Goal: Information Seeking & Learning: Find specific fact

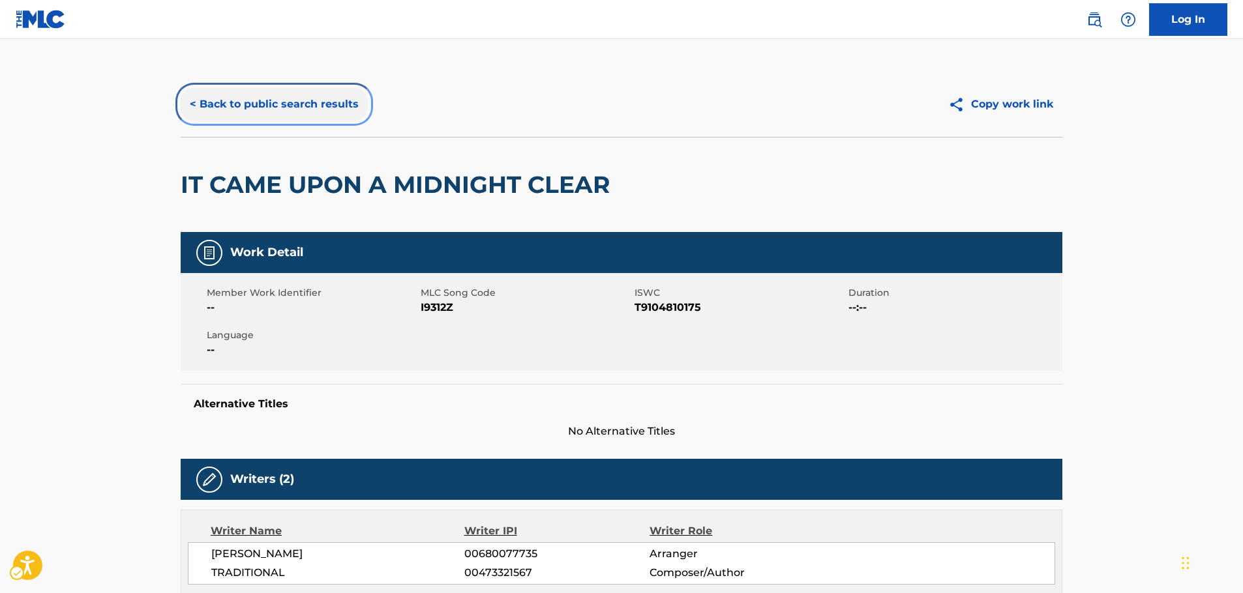
click at [243, 106] on button "< Back to public search results" at bounding box center [274, 104] width 187 height 33
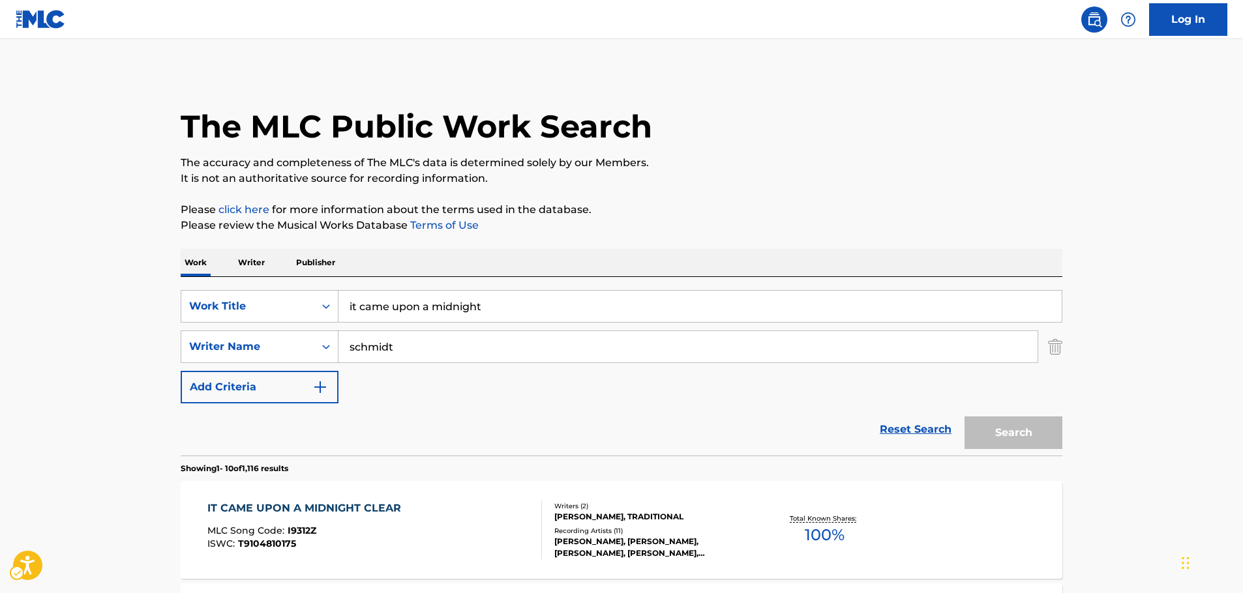
scroll to position [130, 0]
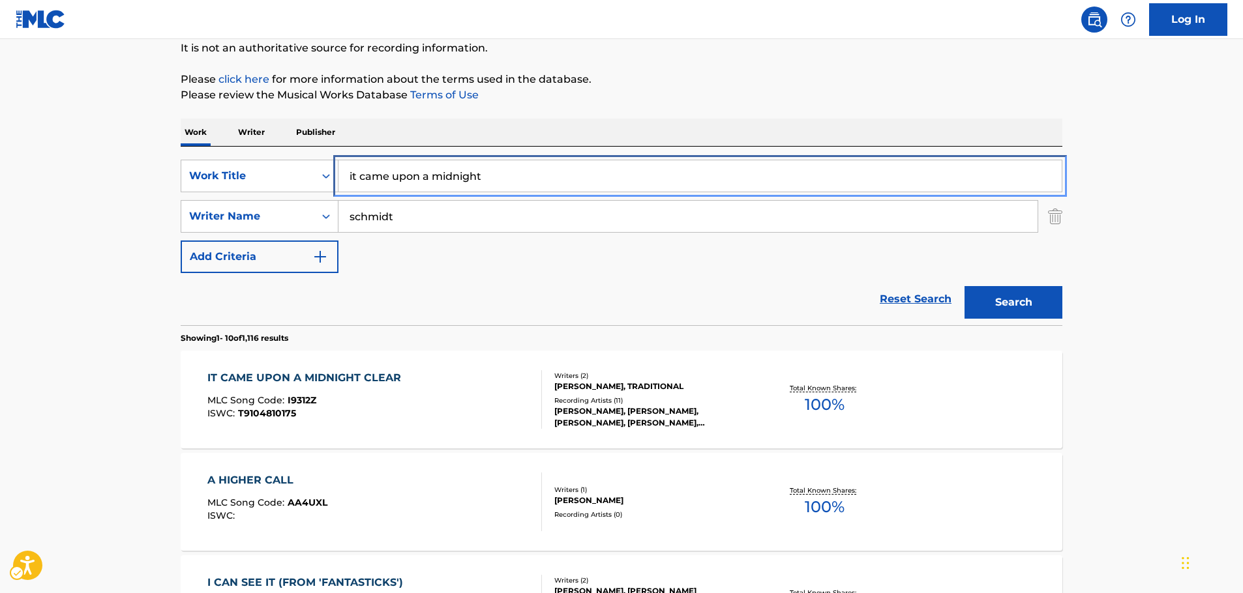
drag, startPoint x: 188, startPoint y: 207, endPoint x: 1, endPoint y: 248, distance: 191.1
paste input "Airport Floor"
type input "Airport Floor"
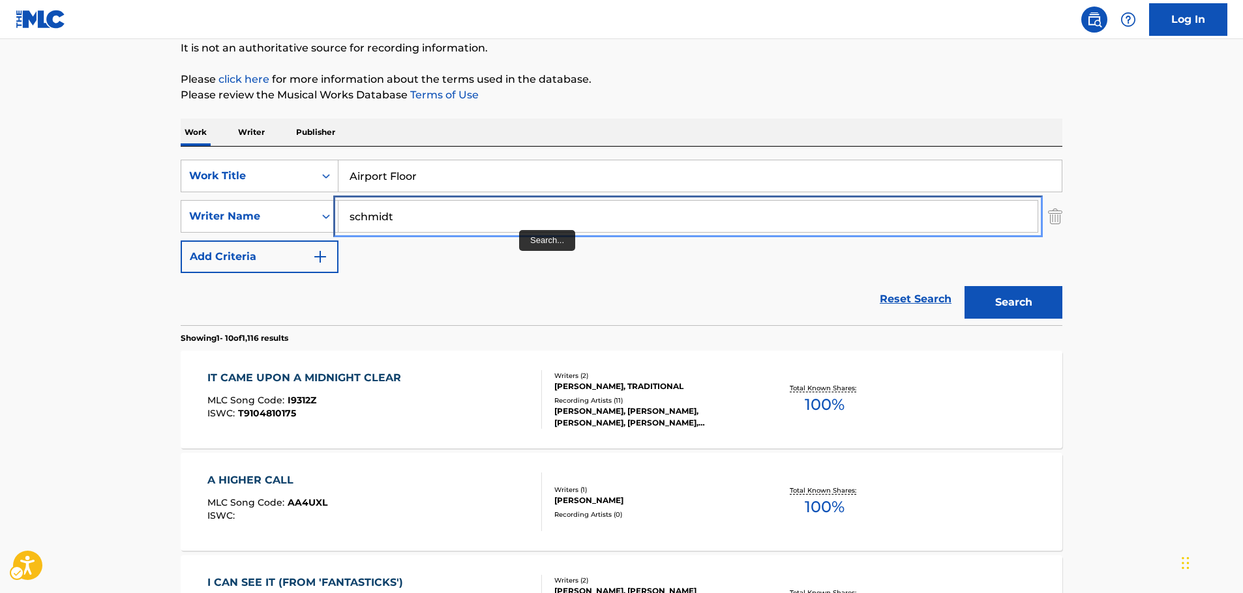
paste input "[GEOGRAPHIC_DATA]"
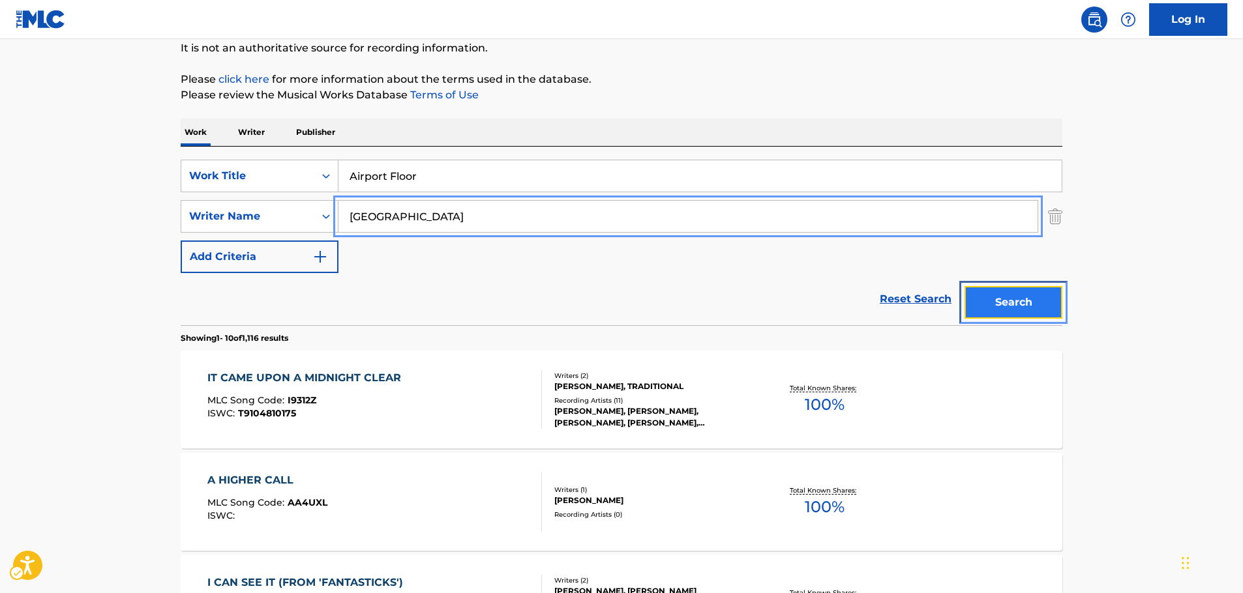
click at [1052, 308] on button "Search" at bounding box center [1013, 302] width 98 height 33
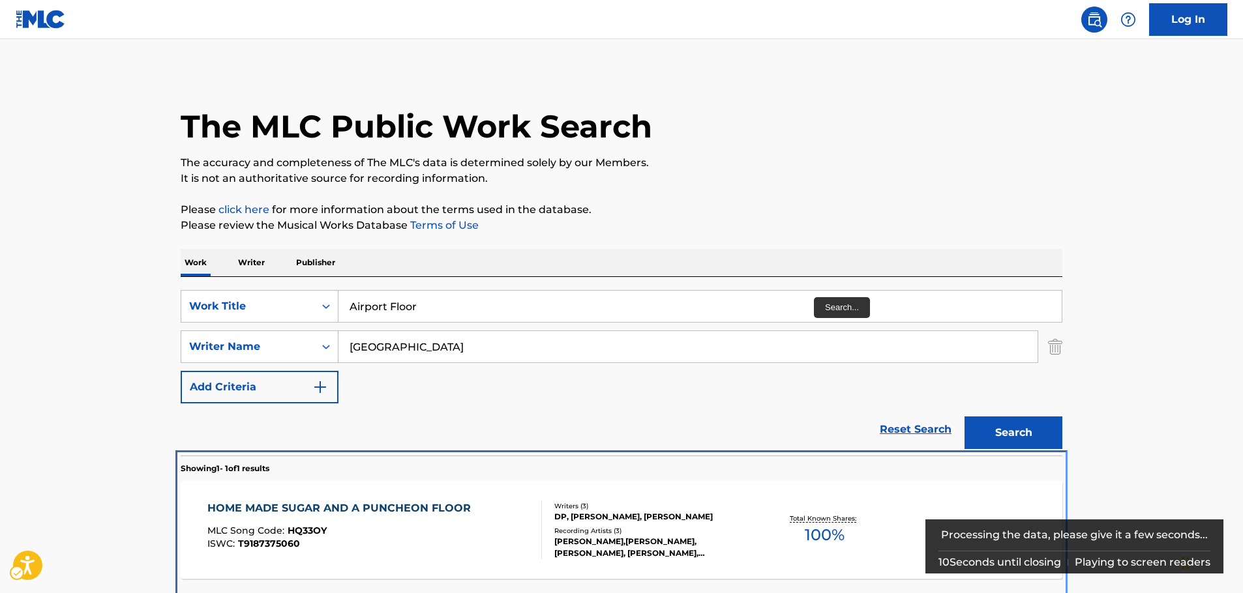
scroll to position [47, 0]
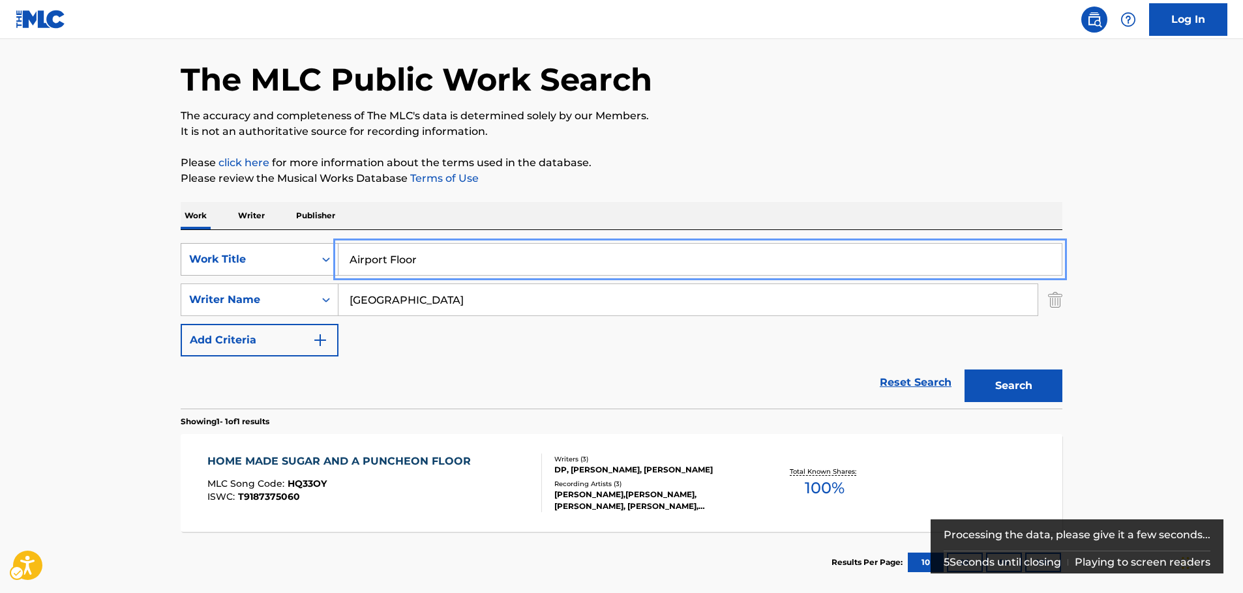
drag, startPoint x: 394, startPoint y: 259, endPoint x: 323, endPoint y: 260, distance: 70.4
click at [323, 260] on div "SearchWithCriteria754b3050-3cde-4398-9c80-d8c2158e7f7a Work Title Airport Floor" at bounding box center [622, 259] width 882 height 33
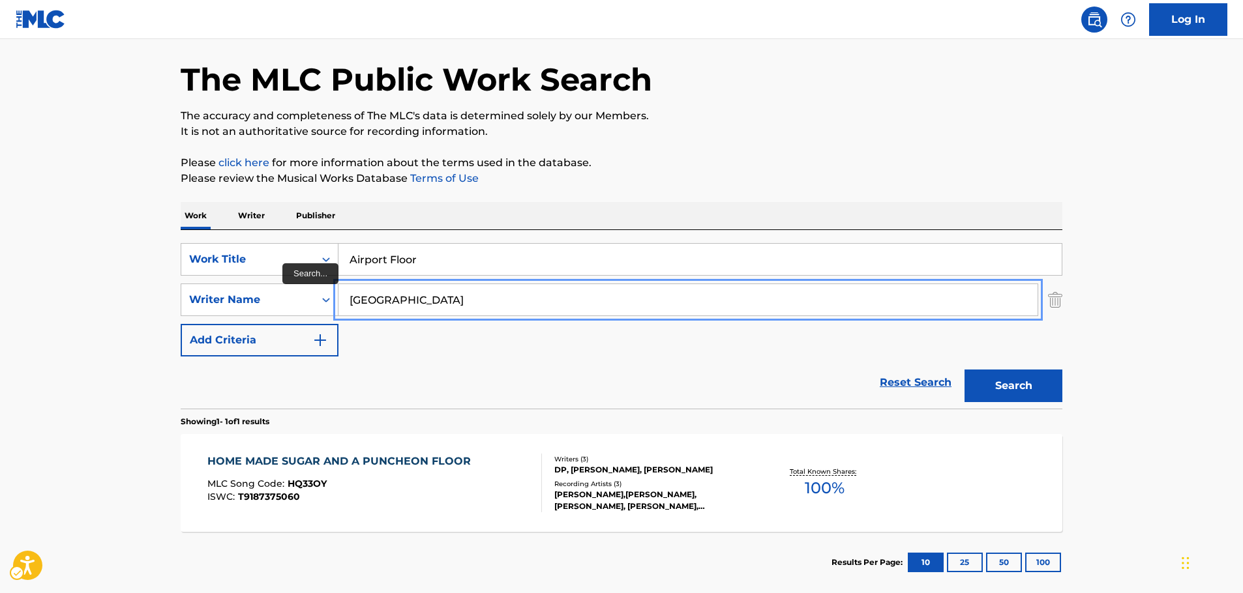
drag, startPoint x: 370, startPoint y: 299, endPoint x: 385, endPoint y: 316, distance: 23.1
click at [370, 299] on input "[GEOGRAPHIC_DATA]" at bounding box center [687, 299] width 699 height 31
type input "Harford"
click at [964, 370] on button "Search" at bounding box center [1013, 386] width 98 height 33
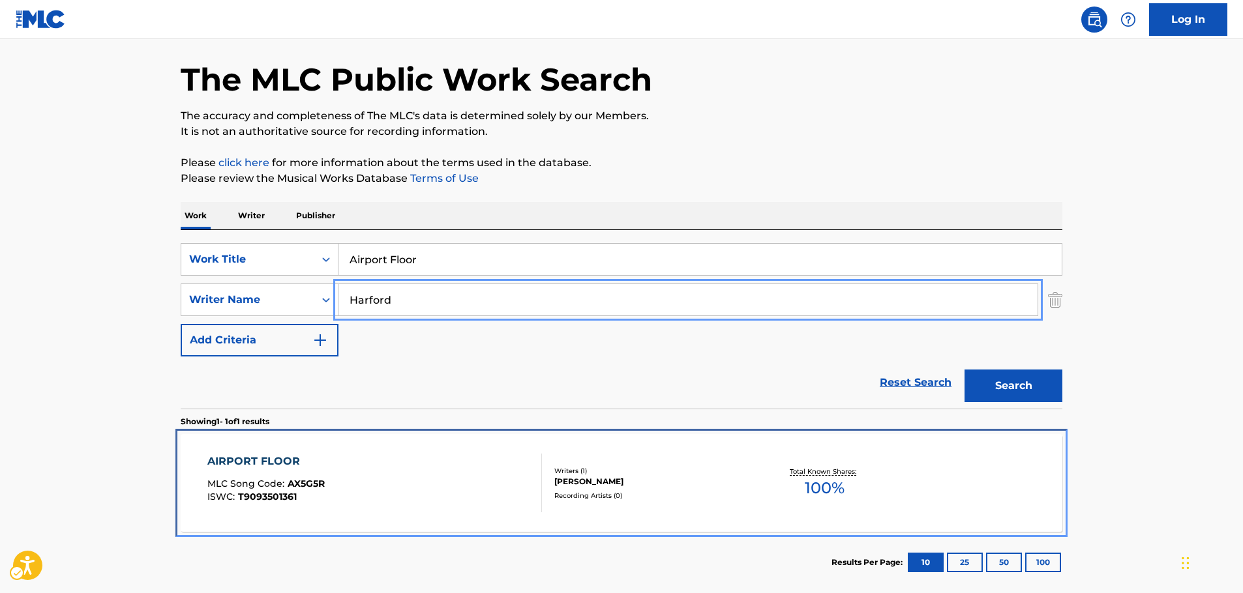
click at [389, 479] on div "AIRPORT FLOOR MLC Song Code : AX5G5R ISWC : T9093501361" at bounding box center [374, 483] width 335 height 59
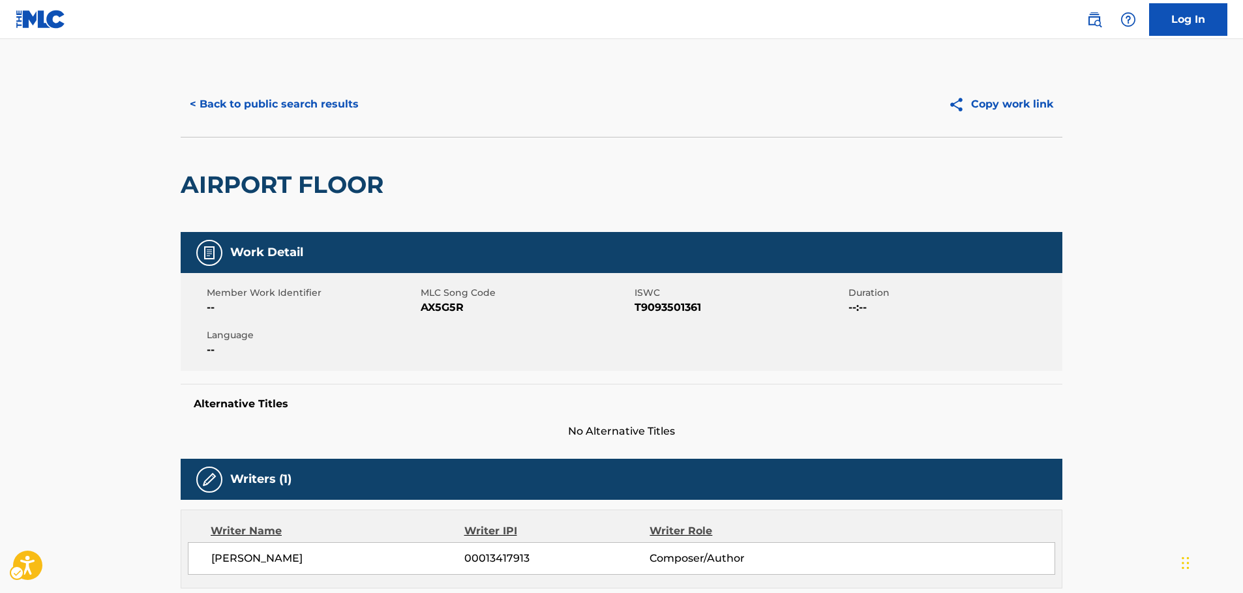
click at [433, 309] on span "MLC Song Code - AX5G5R" at bounding box center [526, 308] width 211 height 16
copy span "AX5G5R"
click at [685, 308] on span "ISWC - T9093501361" at bounding box center [739, 308] width 211 height 16
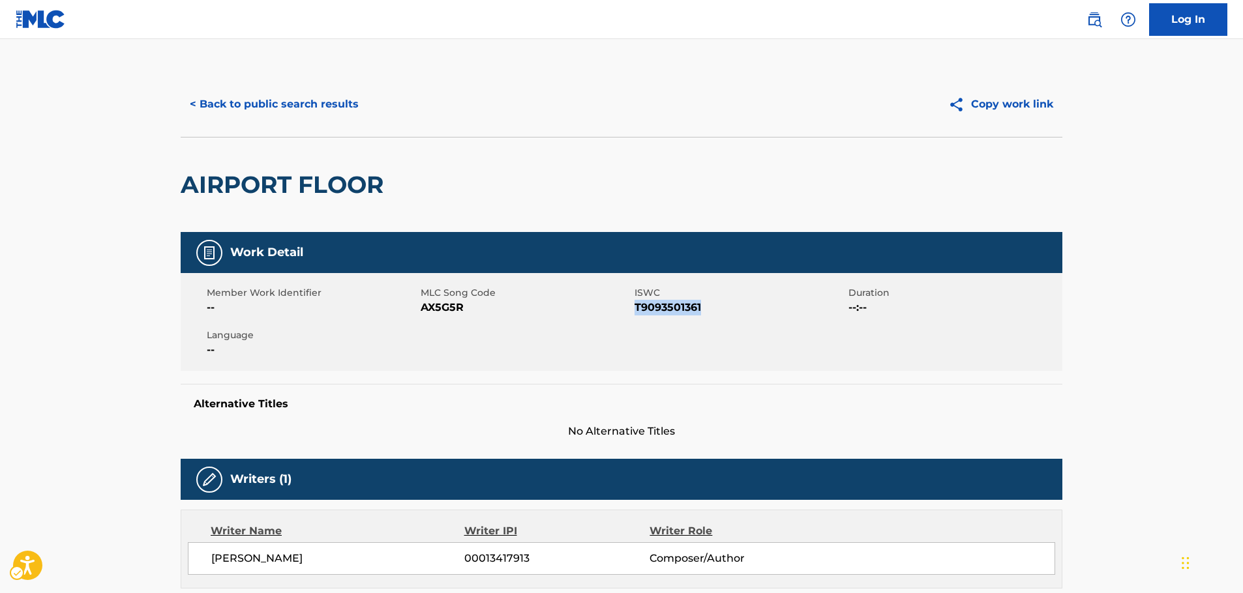
copy span "T9093501361"
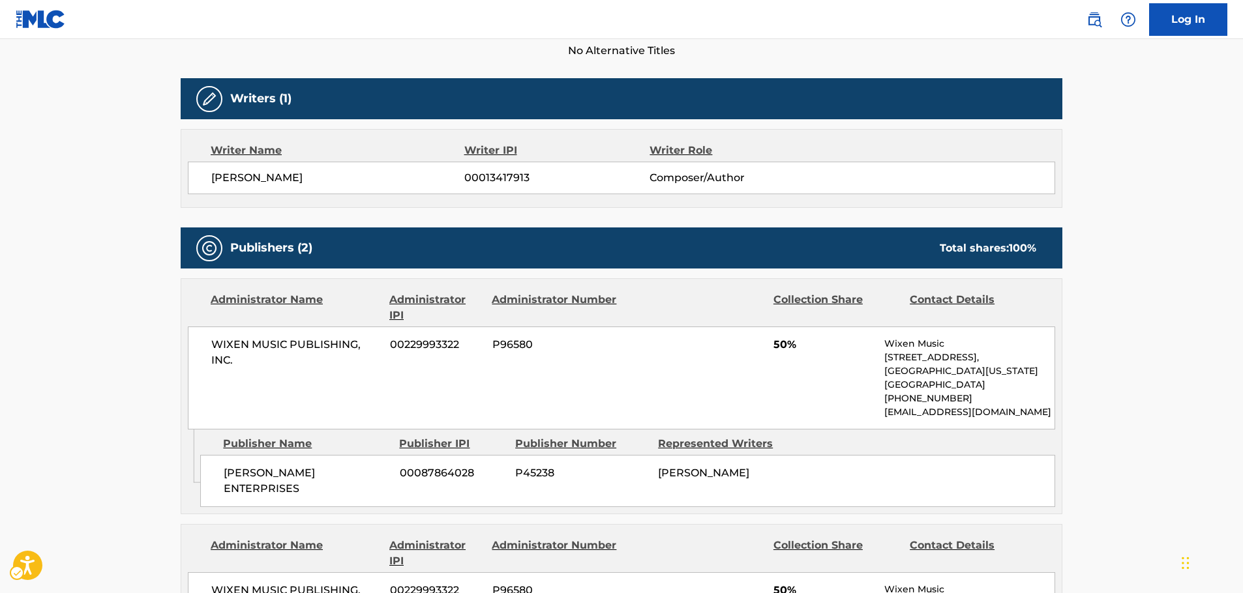
scroll to position [456, 0]
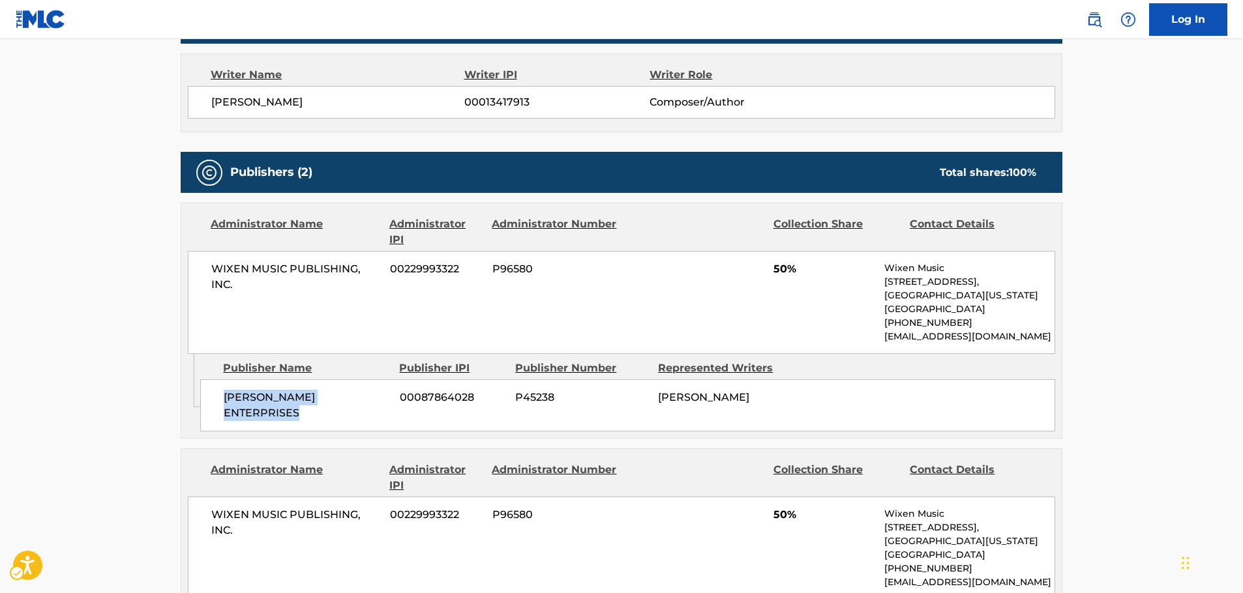
drag, startPoint x: 313, startPoint y: 421, endPoint x: 212, endPoint y: 396, distance: 104.1
click at [212, 396] on div "[PERSON_NAME] ENTERPRISES 00087864028 P45238 [PERSON_NAME]" at bounding box center [627, 405] width 855 height 52
copy span "[PERSON_NAME] ENTERPRISES"
drag, startPoint x: 279, startPoint y: 289, endPoint x: 4, endPoint y: 329, distance: 277.9
click at [202, 268] on div "WIXEN MUSIC PUBLISHING, INC. 00229993322 P96580 50% Wixen Music [STREET_ADDRESS…" at bounding box center [621, 302] width 867 height 103
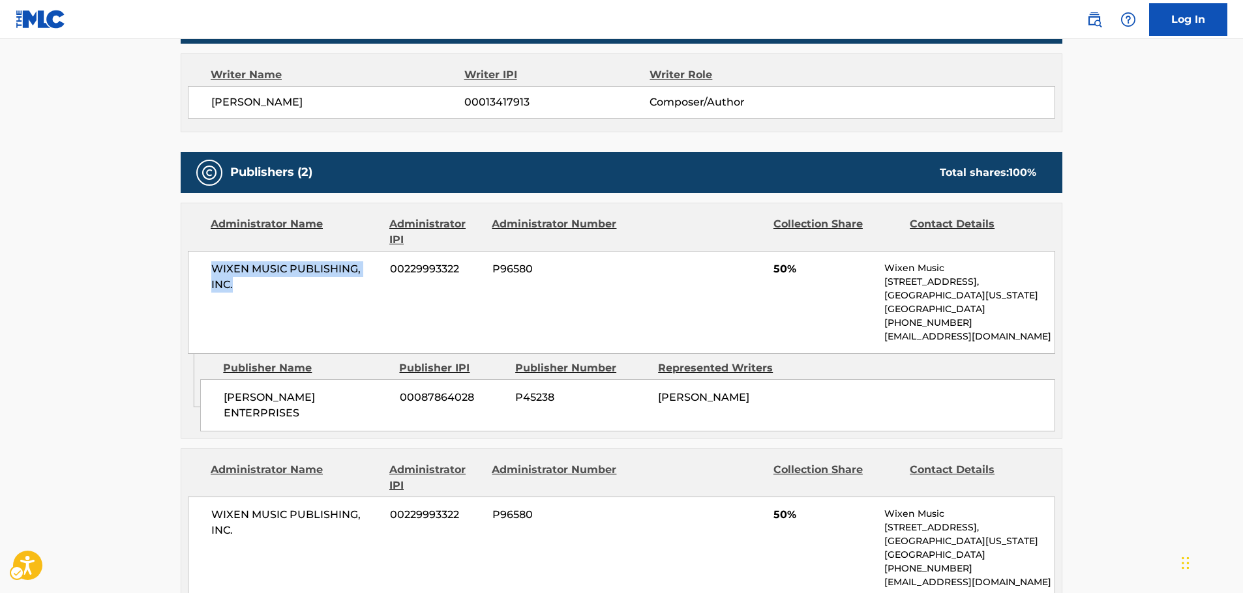
copy span "WIXEN MUSIC PUBLISHING, INC."
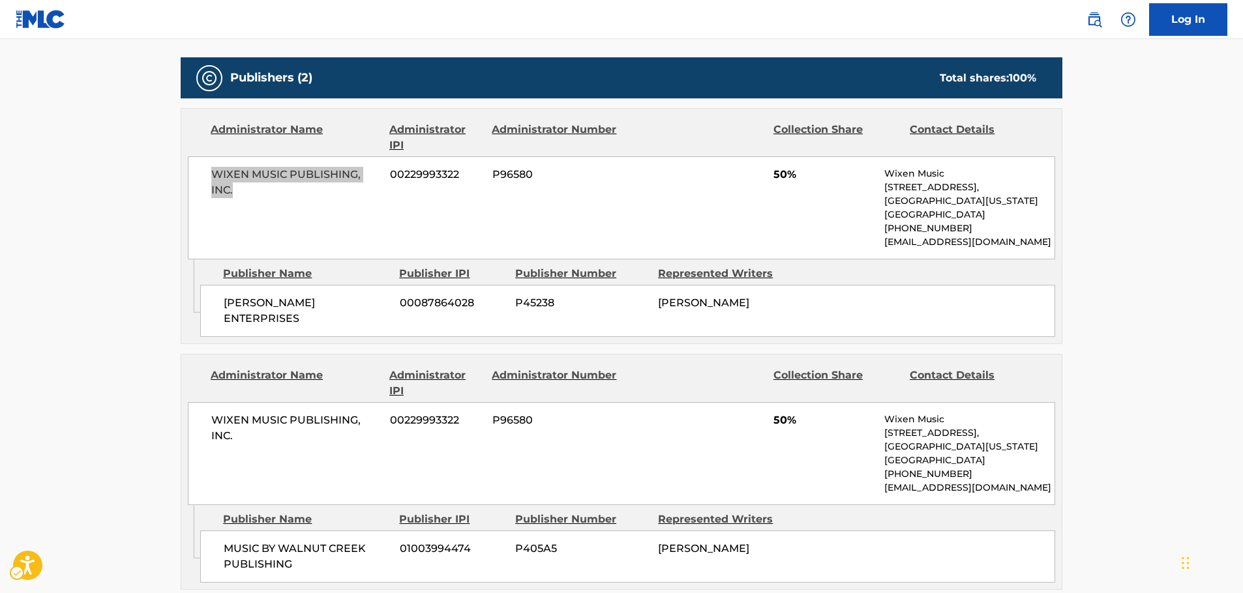
scroll to position [652, 0]
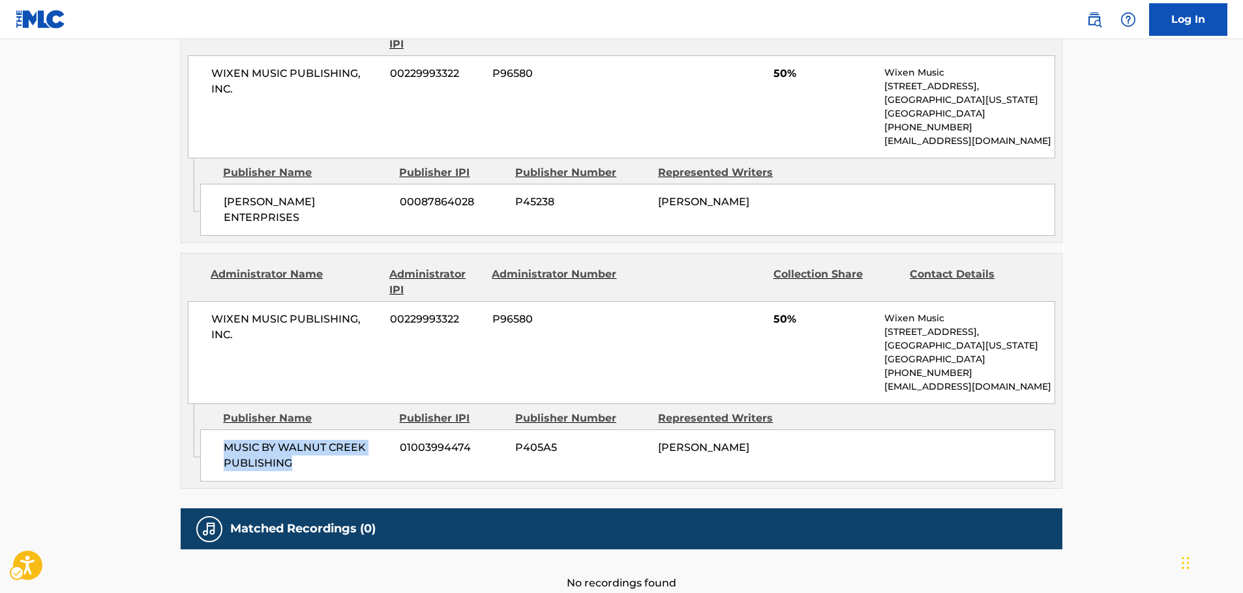
drag, startPoint x: 306, startPoint y: 465, endPoint x: 213, endPoint y: 452, distance: 94.1
click at [213, 452] on div "MUSIC BY WALNUT CREEK PUBLISHING 01003994474 P405A5 [PERSON_NAME]" at bounding box center [627, 456] width 855 height 52
copy span "MUSIC BY WALNUT CREEK PUBLISHING"
drag, startPoint x: 188, startPoint y: 329, endPoint x: 173, endPoint y: 319, distance: 17.7
click at [173, 319] on div "< Back to public search results Copy work link AIRPORT FLOOR Work Detail Member…" at bounding box center [621, 6] width 913 height 1172
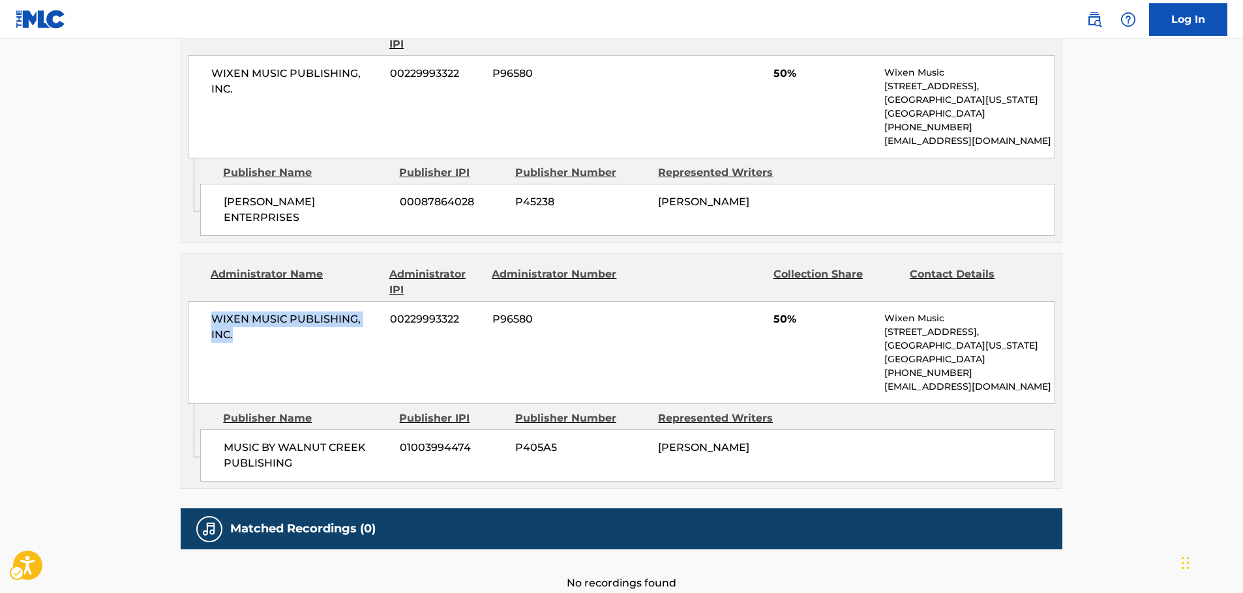
copy span "WIXEN MUSIC PUBLISHING, INC."
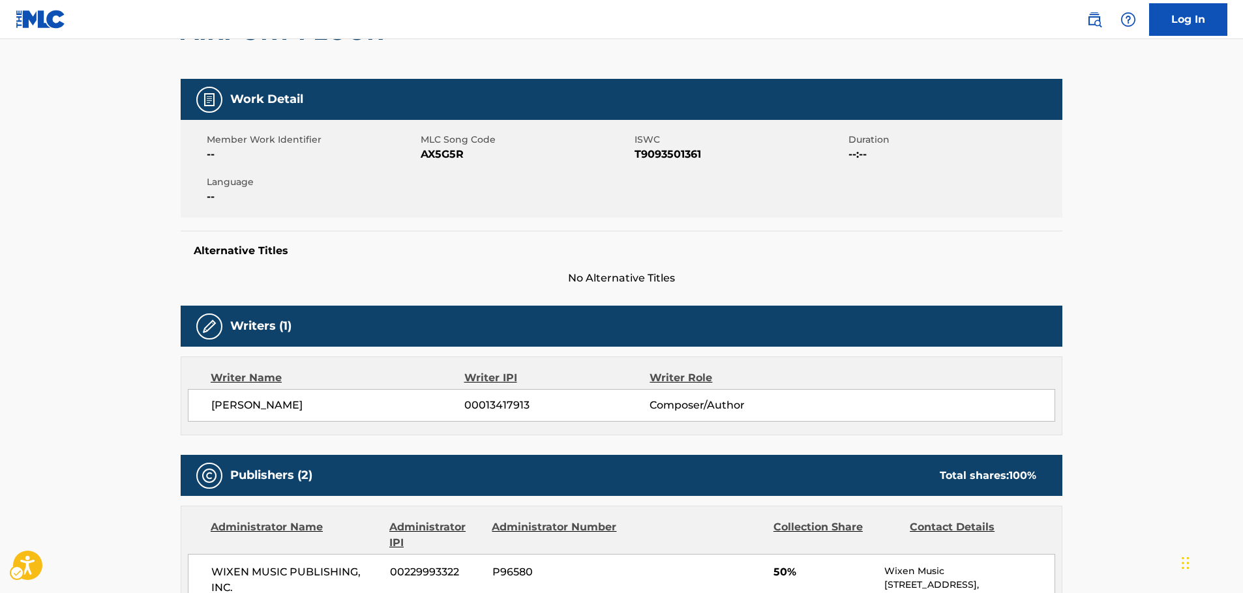
scroll to position [0, 0]
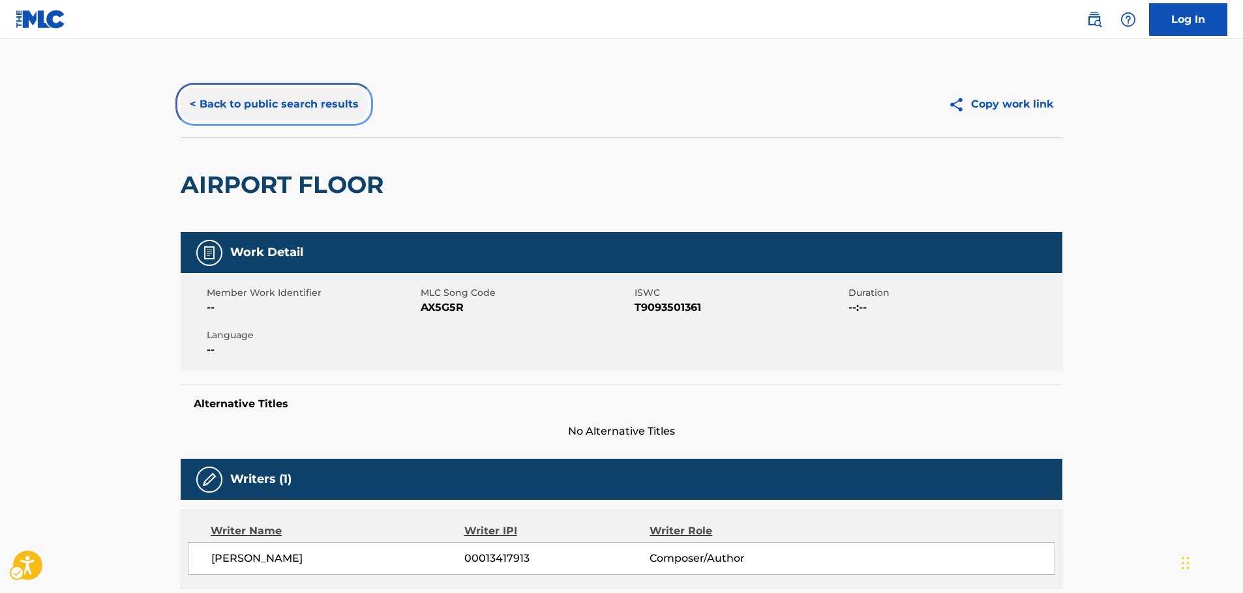
drag, startPoint x: 331, startPoint y: 106, endPoint x: 471, endPoint y: 216, distance: 178.3
click at [331, 106] on button "< Back to public search results" at bounding box center [274, 104] width 187 height 33
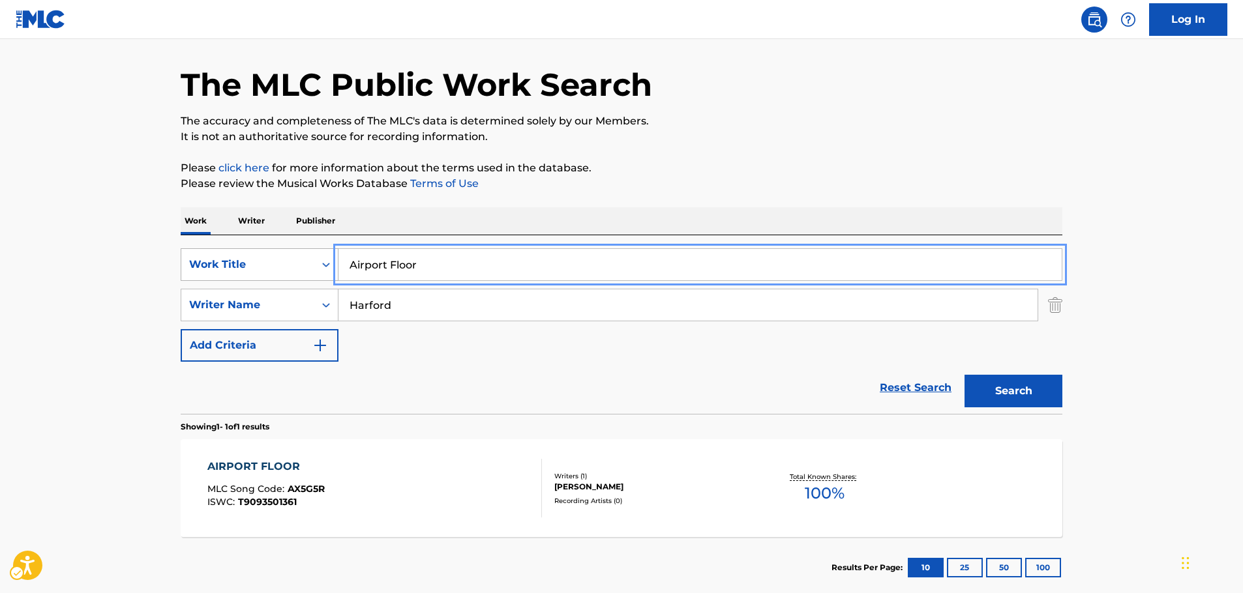
drag, startPoint x: 326, startPoint y: 269, endPoint x: 263, endPoint y: 273, distance: 63.3
paste input "Flower Power Died"
type input "Flower Power Died"
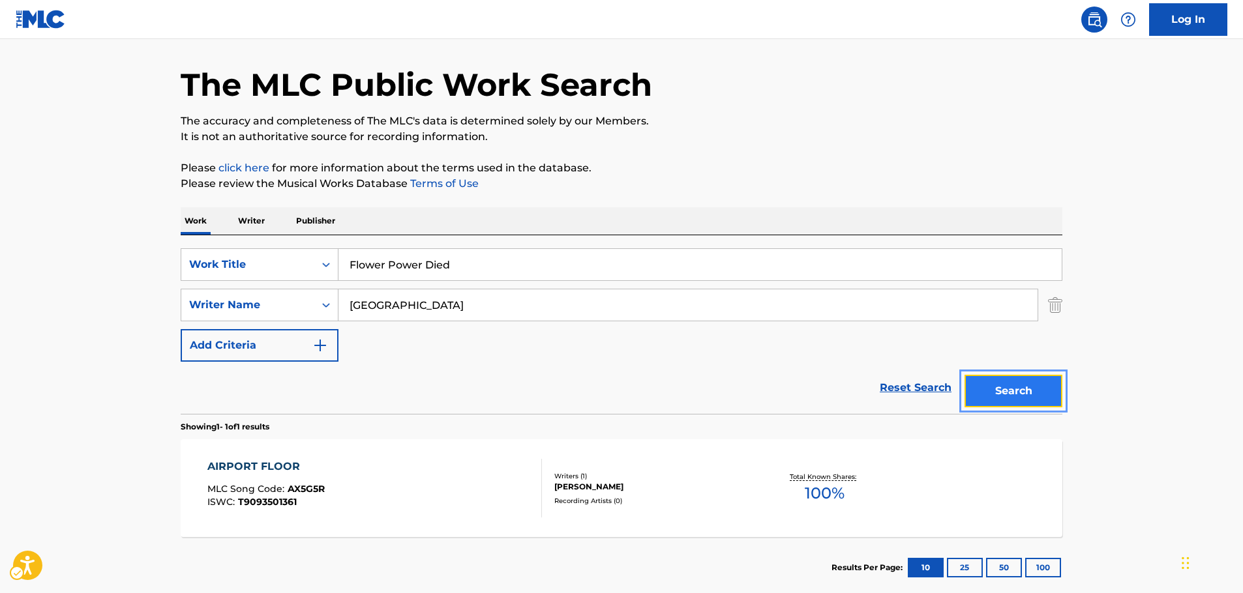
click at [1035, 385] on button "Search" at bounding box center [1013, 391] width 98 height 33
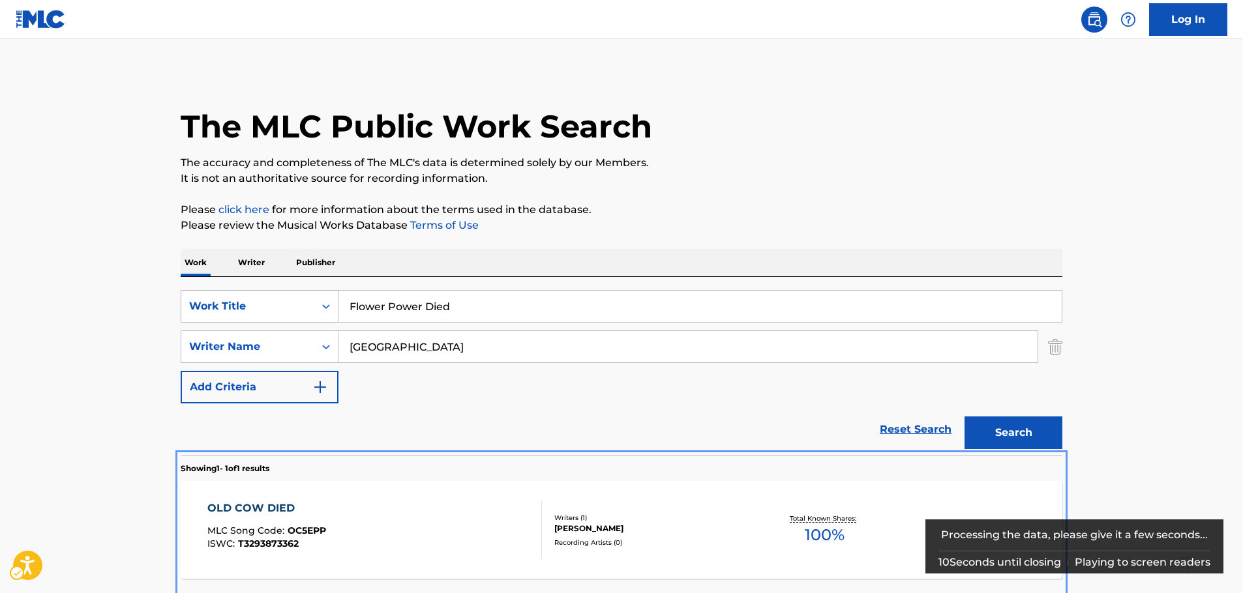
scroll to position [47, 0]
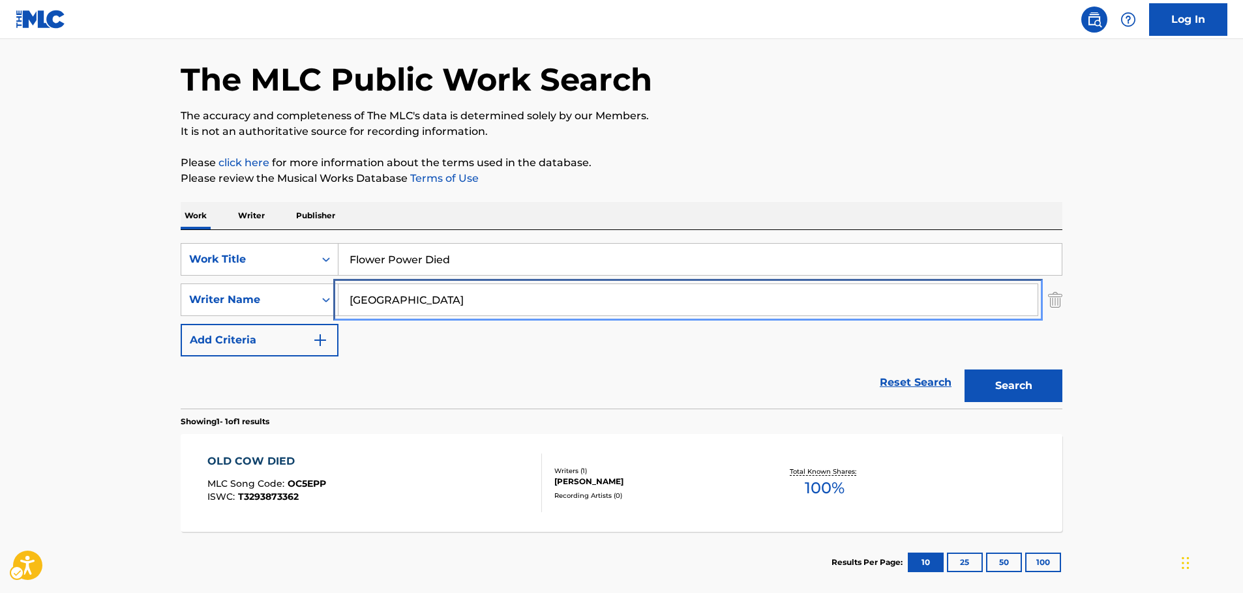
drag, startPoint x: 373, startPoint y: 297, endPoint x: 373, endPoint y: 305, distance: 7.8
click at [373, 297] on input "[GEOGRAPHIC_DATA]" at bounding box center [687, 299] width 699 height 31
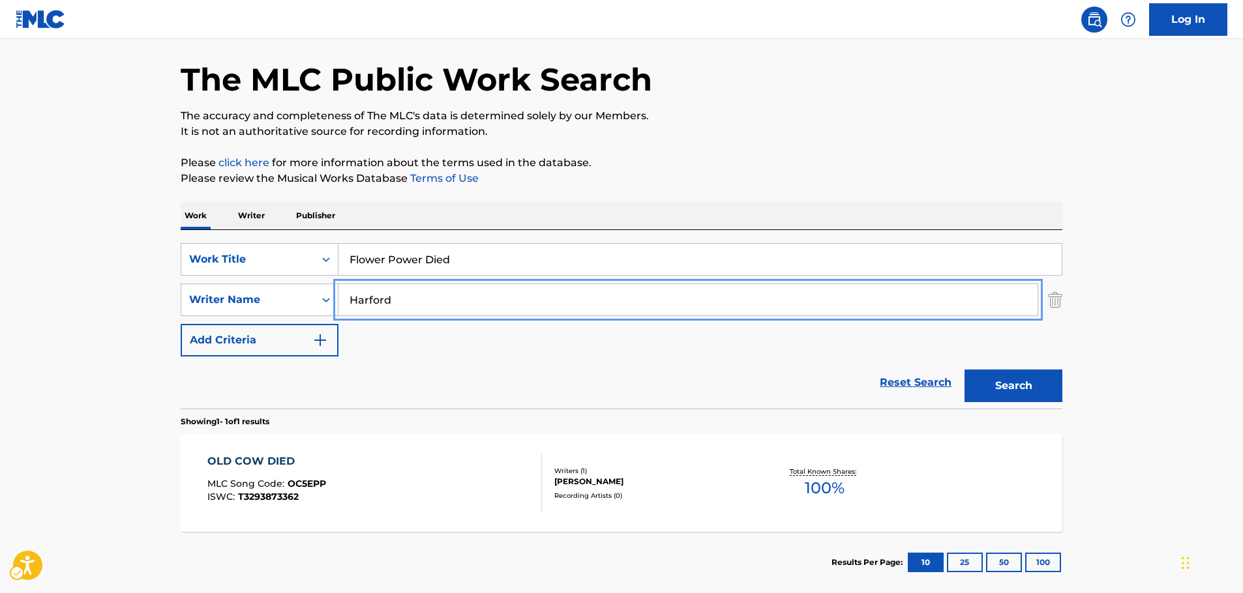
type input "Harford"
click at [964, 370] on button "Search" at bounding box center [1013, 386] width 98 height 33
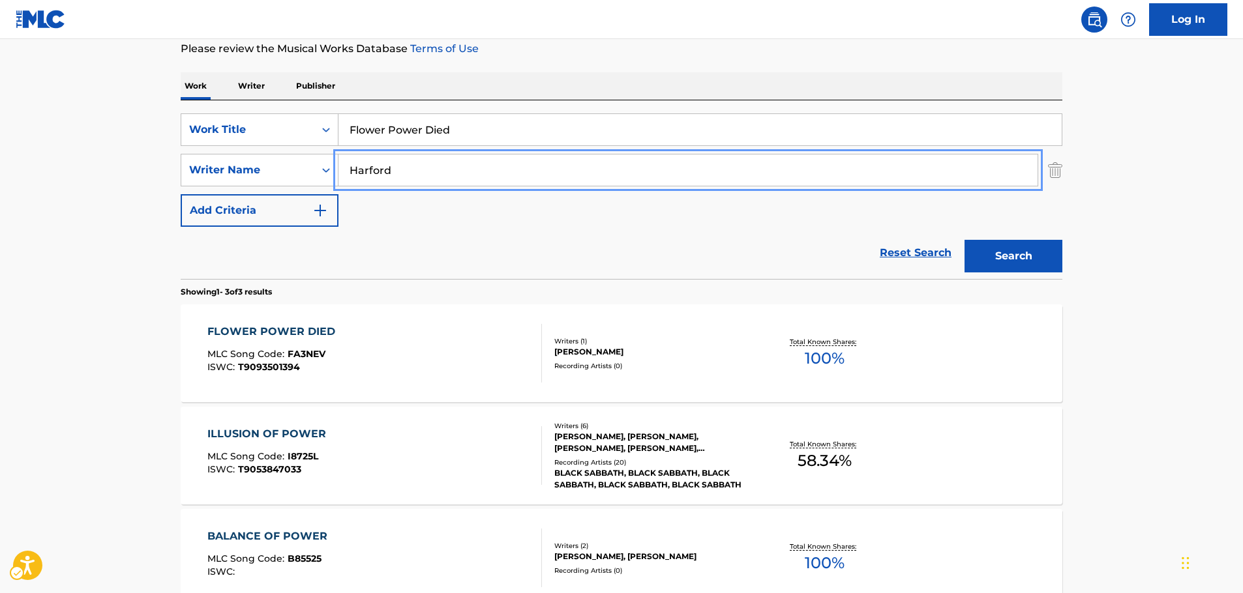
scroll to position [177, 0]
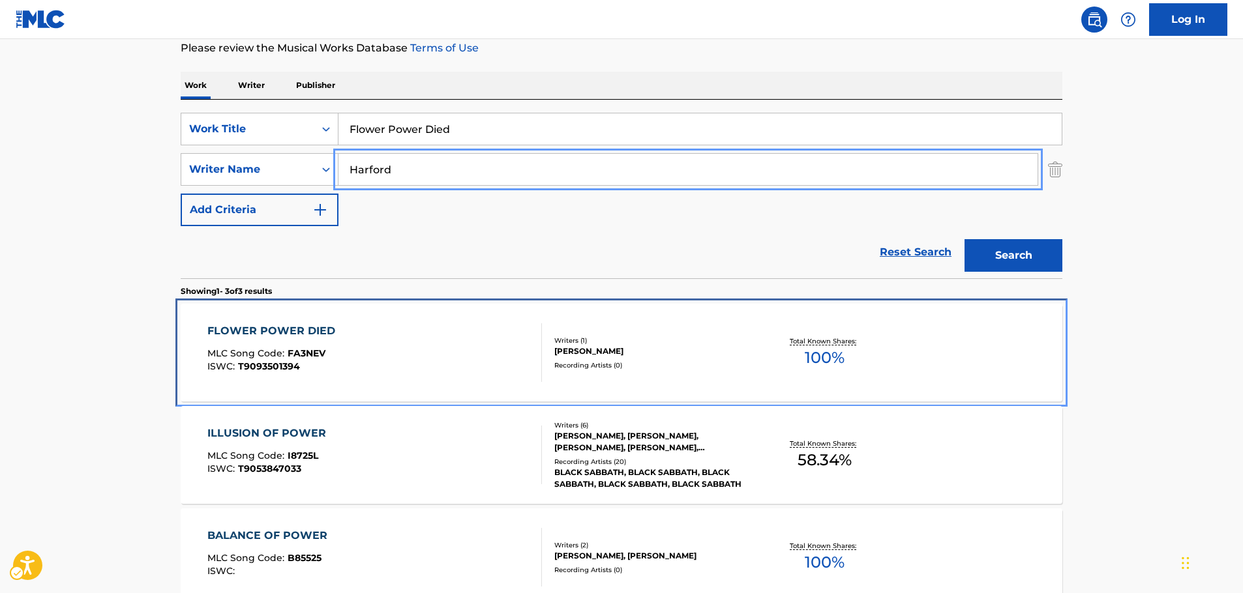
click at [371, 344] on div "FLOWER POWER DIED MLC Song Code : FA3NEV ISWC : T9093501394" at bounding box center [374, 352] width 335 height 59
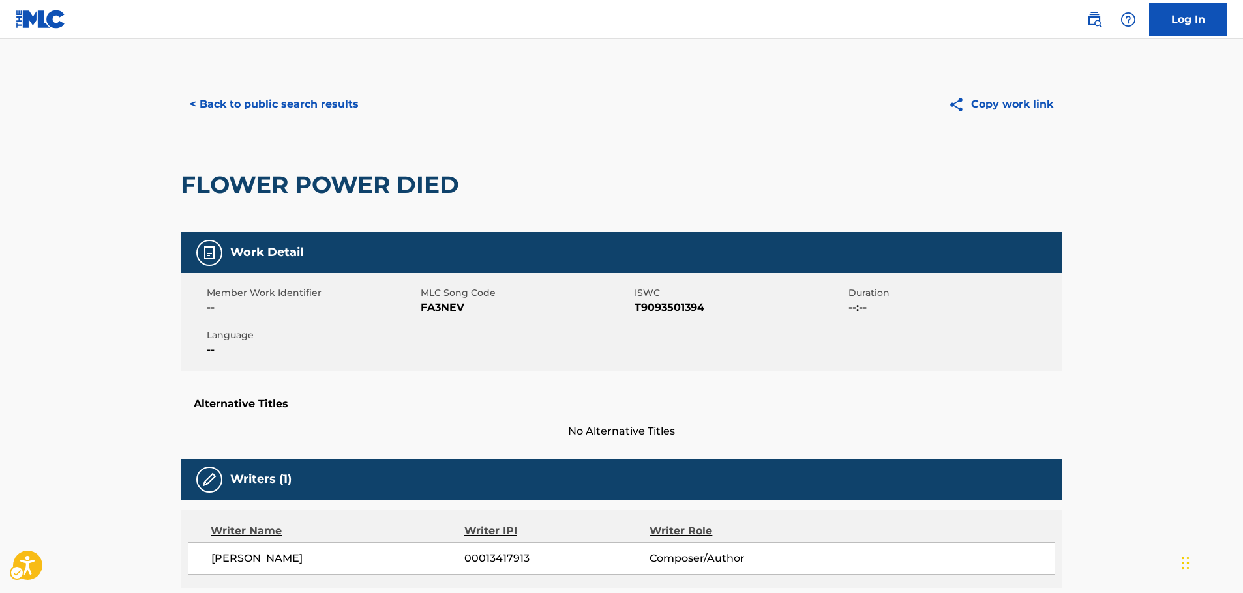
click at [442, 306] on span "FA3NEV" at bounding box center [526, 308] width 211 height 16
copy span "FA3NEV"
click at [687, 307] on span "ISWC - T9093501394" at bounding box center [739, 308] width 211 height 16
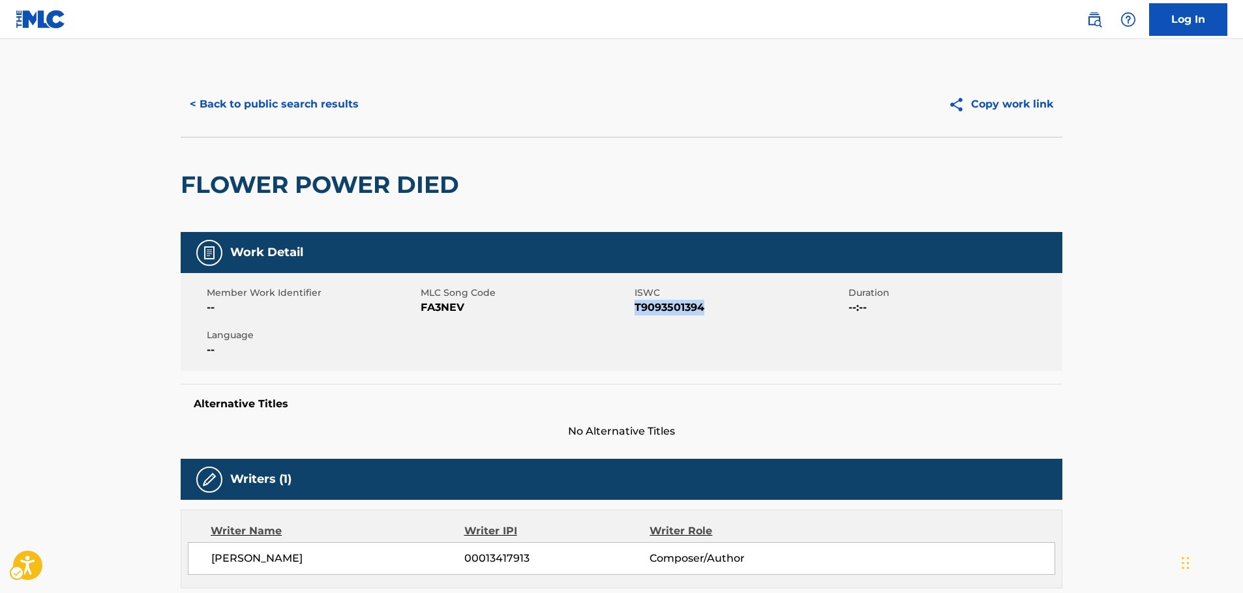
copy span "T9093501394"
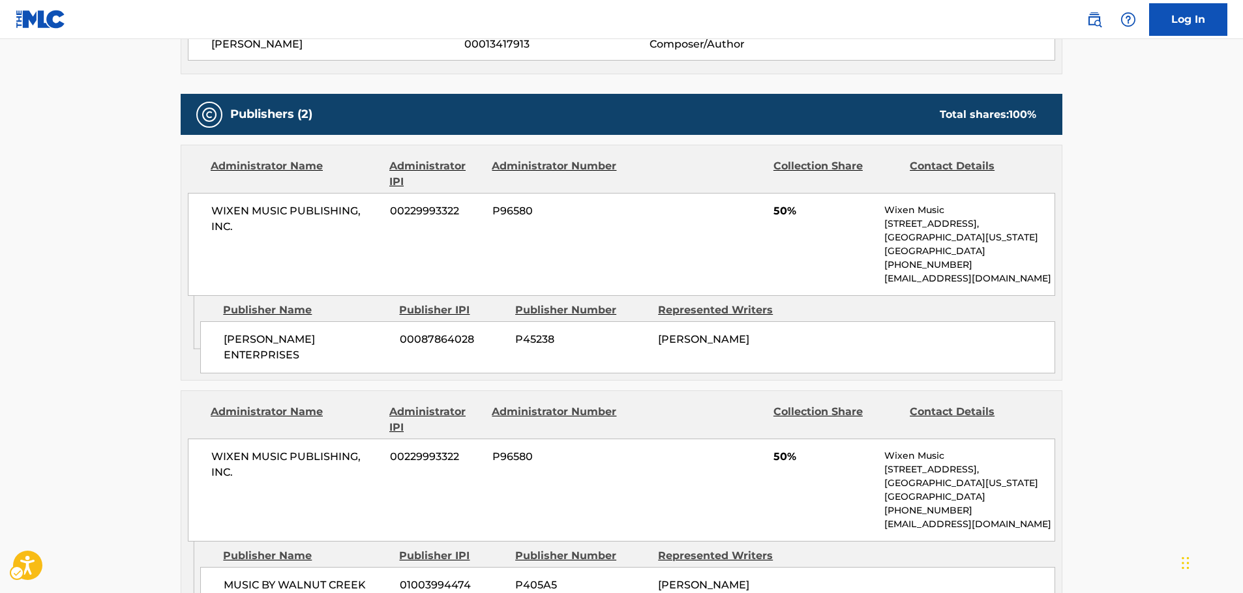
scroll to position [522, 0]
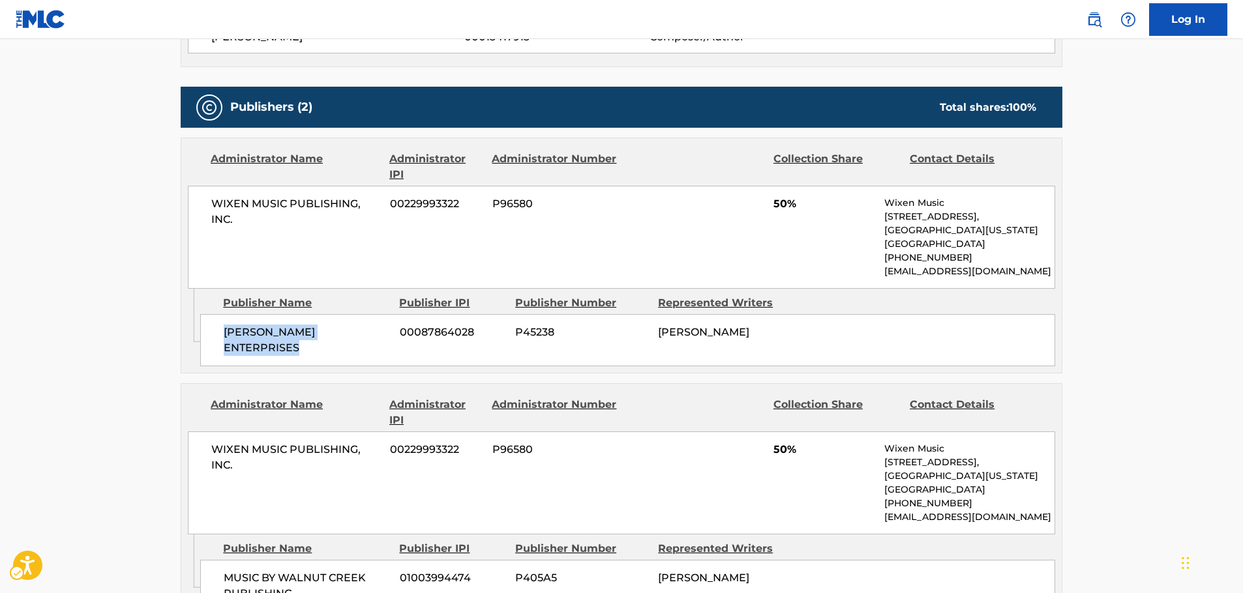
drag, startPoint x: 296, startPoint y: 348, endPoint x: 3, endPoint y: 362, distance: 293.8
click at [222, 336] on div "[PERSON_NAME] ENTERPRISES 00087864028 P45238 [PERSON_NAME]" at bounding box center [627, 340] width 855 height 52
copy span "[PERSON_NAME] ENTERPRISES"
drag, startPoint x: 252, startPoint y: 230, endPoint x: 211, endPoint y: 203, distance: 49.0
click at [211, 203] on div "WIXEN MUSIC PUBLISHING, INC. 00229993322 P96580 50% Wixen Music [STREET_ADDRESS…" at bounding box center [621, 237] width 867 height 103
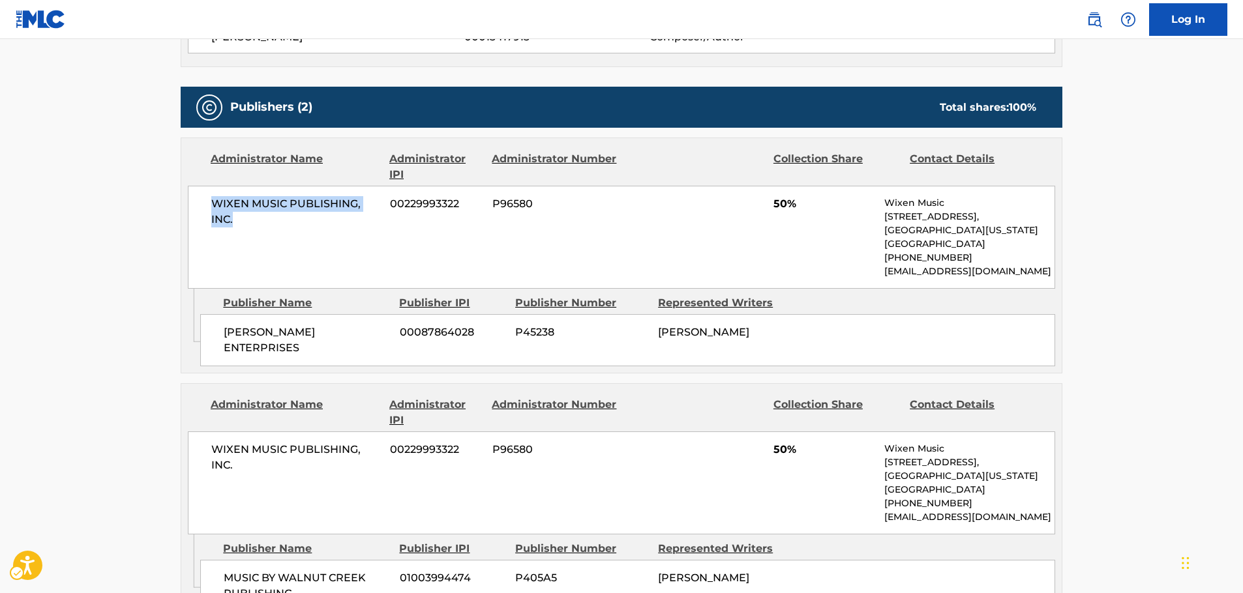
copy span "WIXEN MUSIC PUBLISHING, INC."
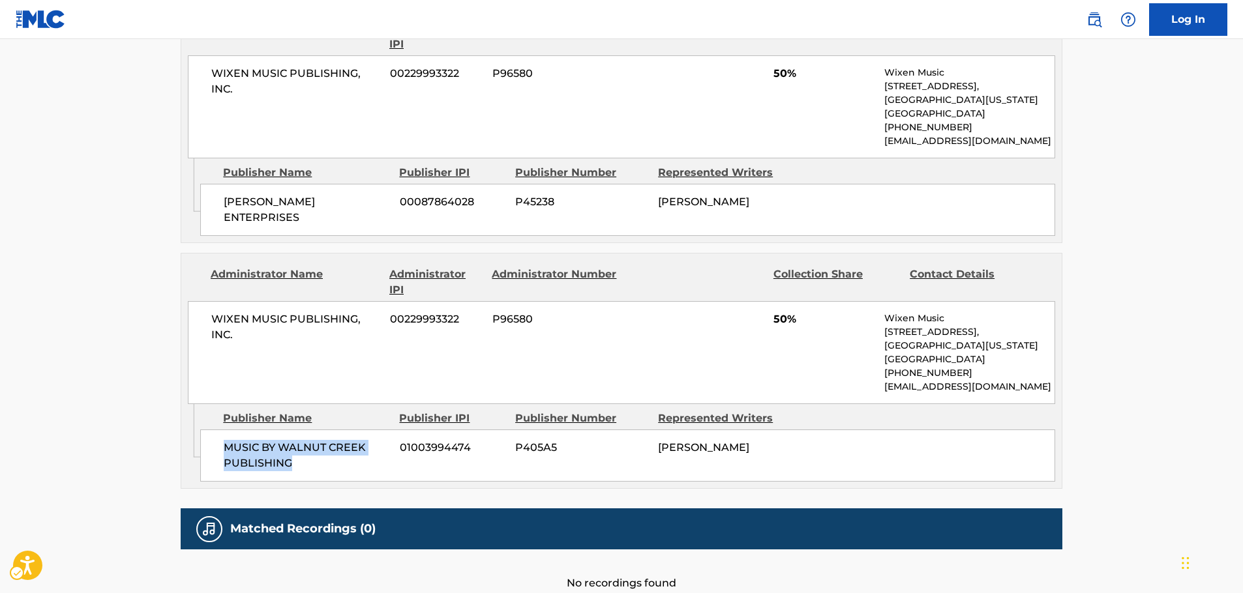
drag, startPoint x: 318, startPoint y: 465, endPoint x: 204, endPoint y: 441, distance: 116.0
click at [204, 441] on div "MUSIC BY WALNUT CREEK PUBLISHING 01003994474 P405A5 [PERSON_NAME]" at bounding box center [627, 456] width 855 height 52
drag, startPoint x: 216, startPoint y: 327, endPoint x: 192, endPoint y: 325, distance: 24.2
click at [203, 323] on div "WIXEN MUSIC PUBLISHING, INC. 00229993322 P96580 50% Wixen Music [STREET_ADDRESS…" at bounding box center [621, 352] width 867 height 103
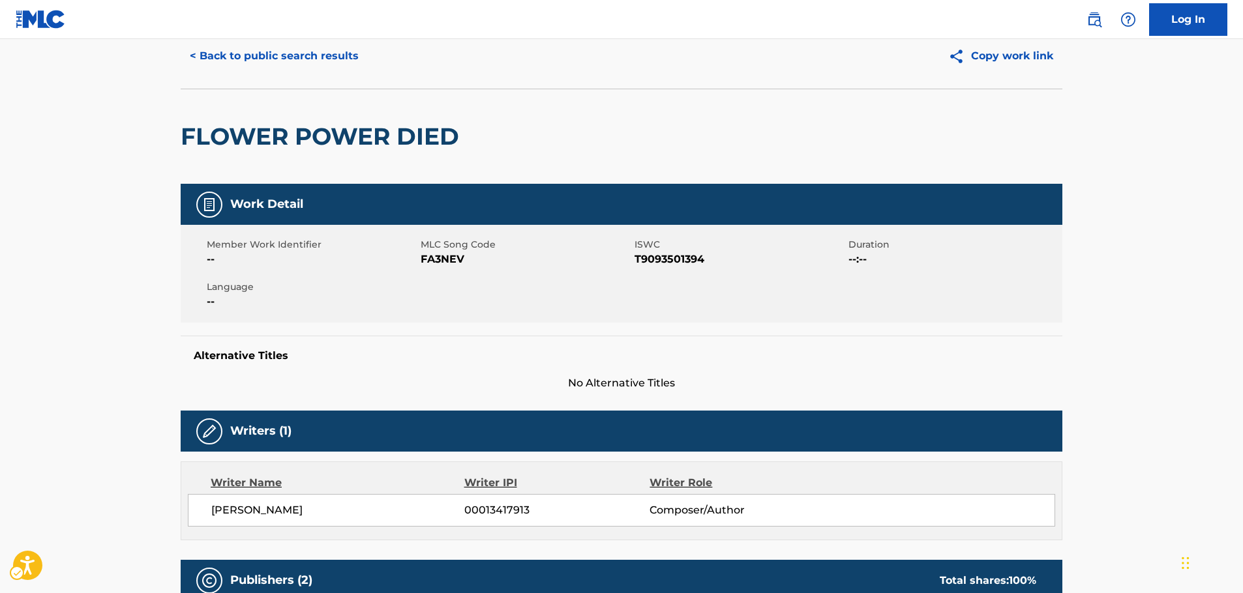
scroll to position [0, 0]
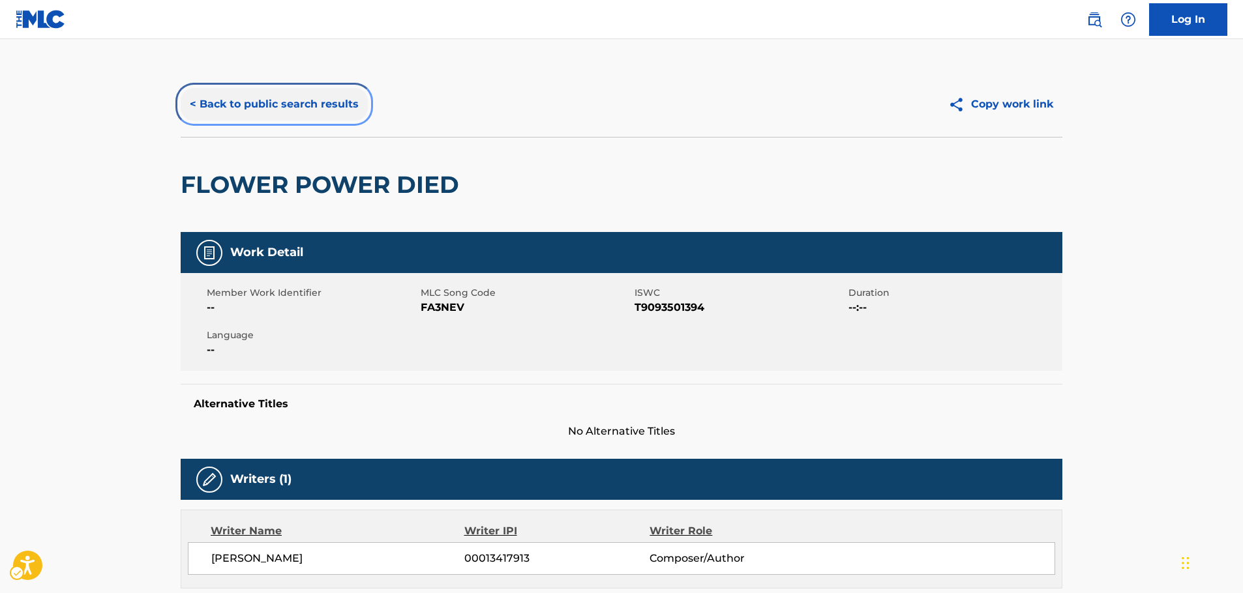
click at [252, 111] on button "< Back to public search results" at bounding box center [274, 104] width 187 height 33
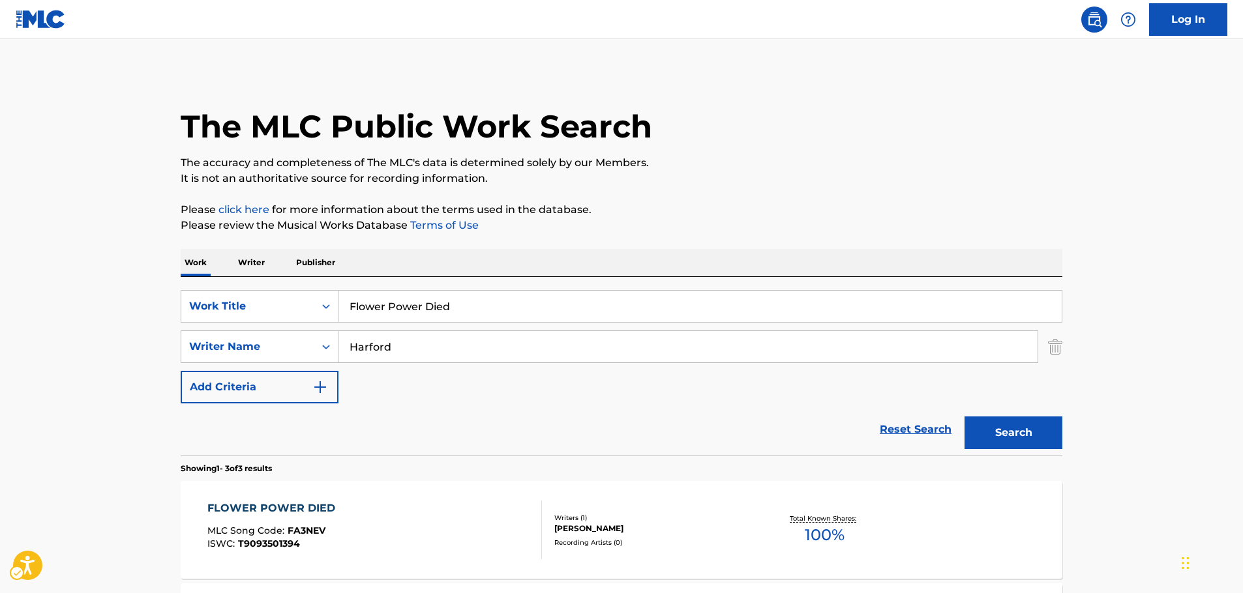
scroll to position [177, 0]
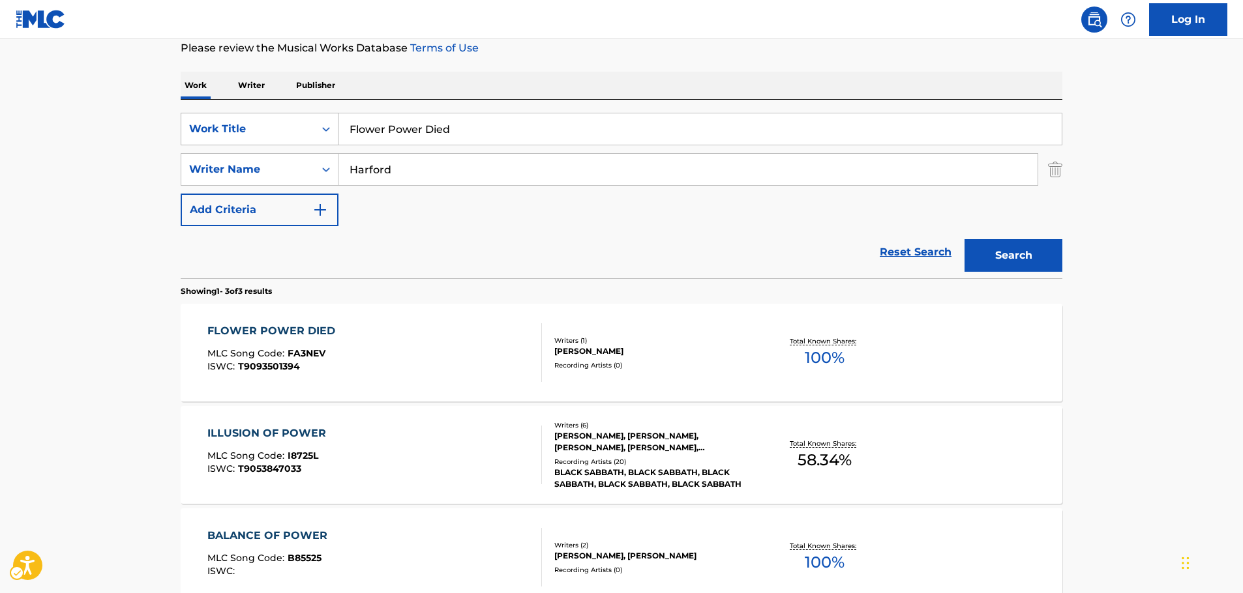
click at [316, 130] on div "Search Form" at bounding box center [325, 128] width 23 height 23
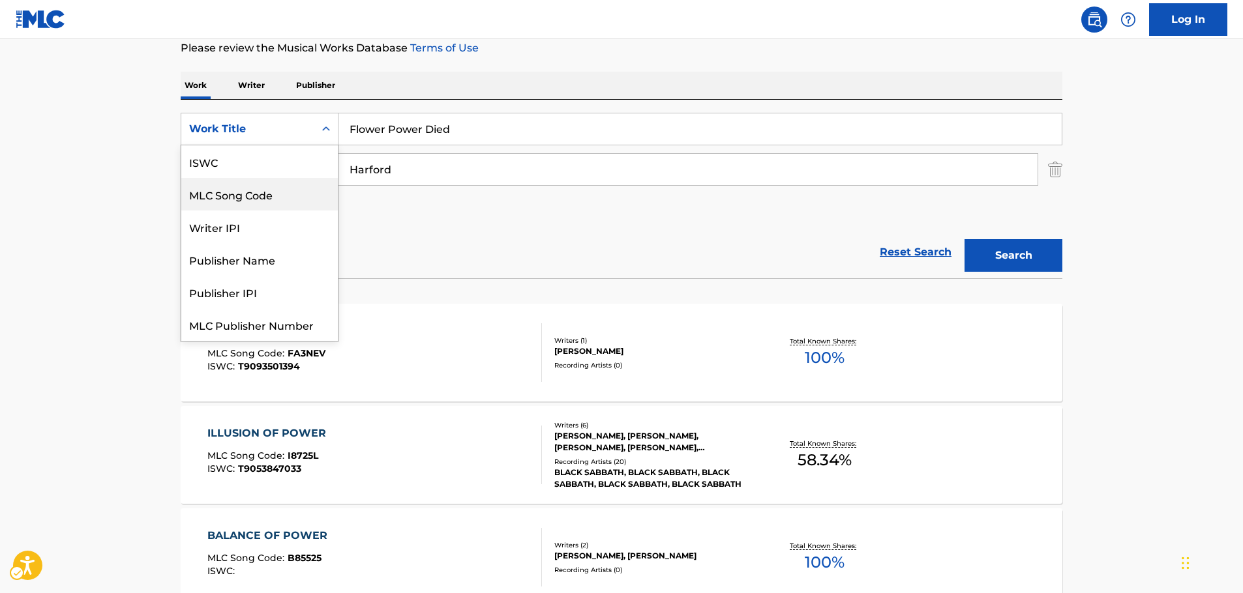
scroll to position [33, 0]
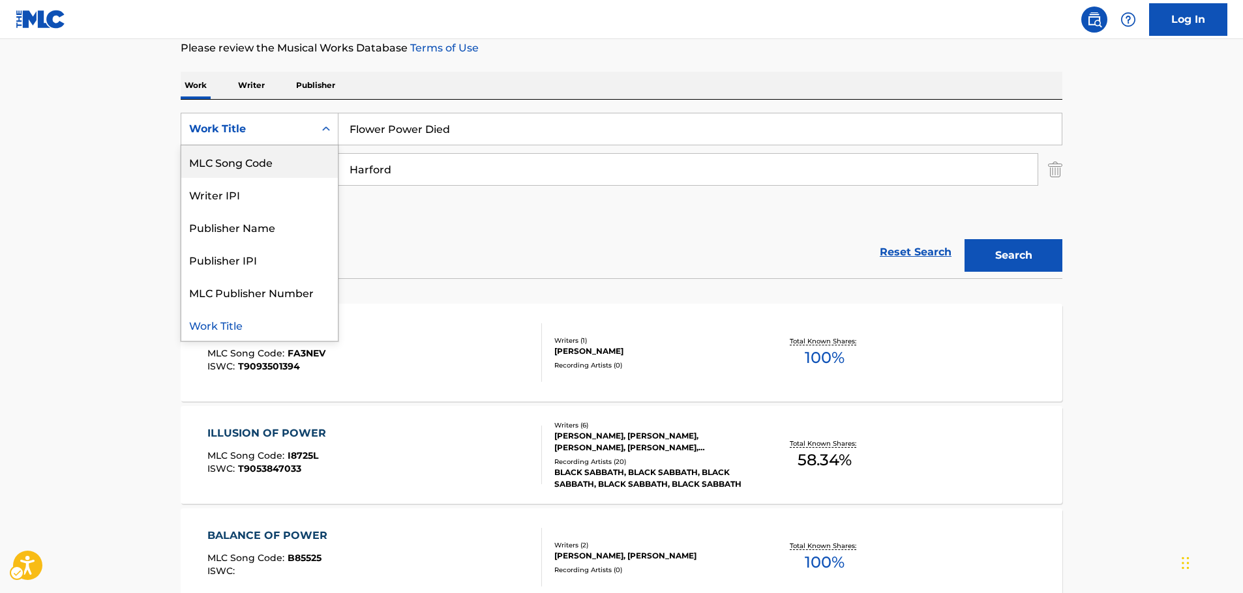
click at [267, 155] on div "MLC Song Code" at bounding box center [259, 161] width 156 height 33
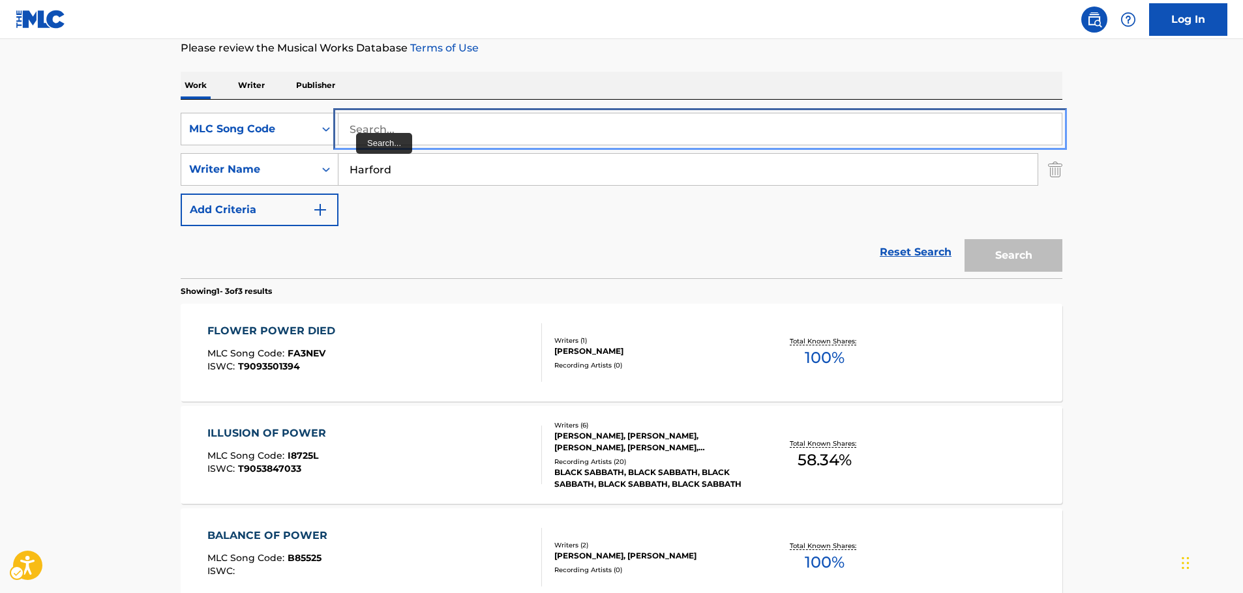
drag, startPoint x: 363, startPoint y: 130, endPoint x: 374, endPoint y: 141, distance: 15.2
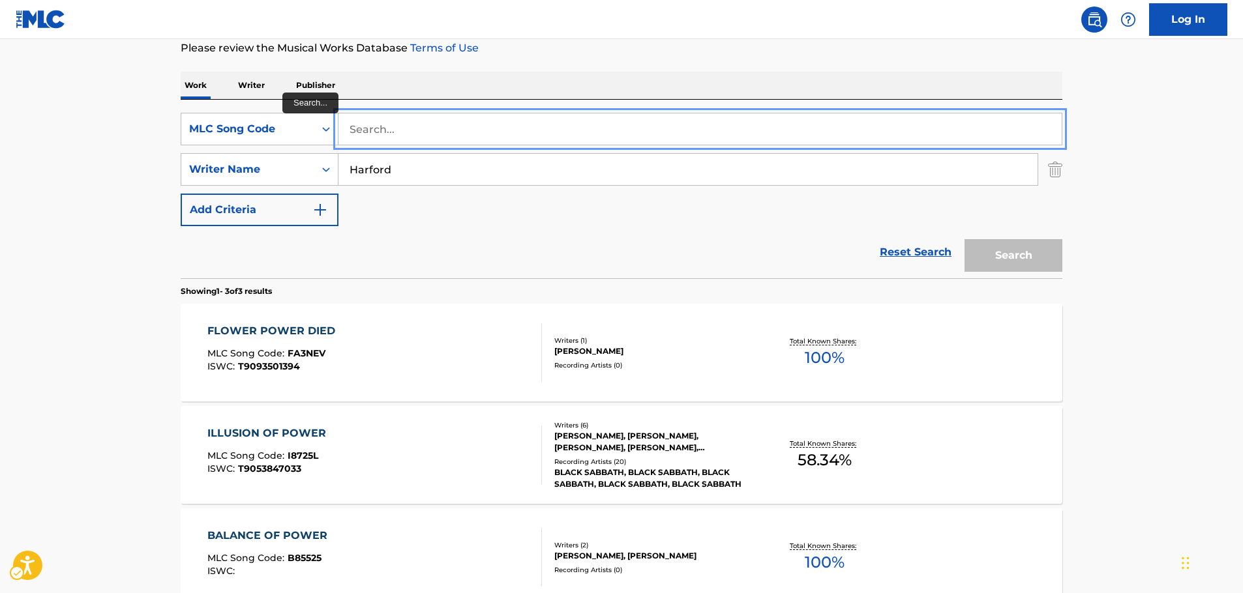
paste input "B3271W"
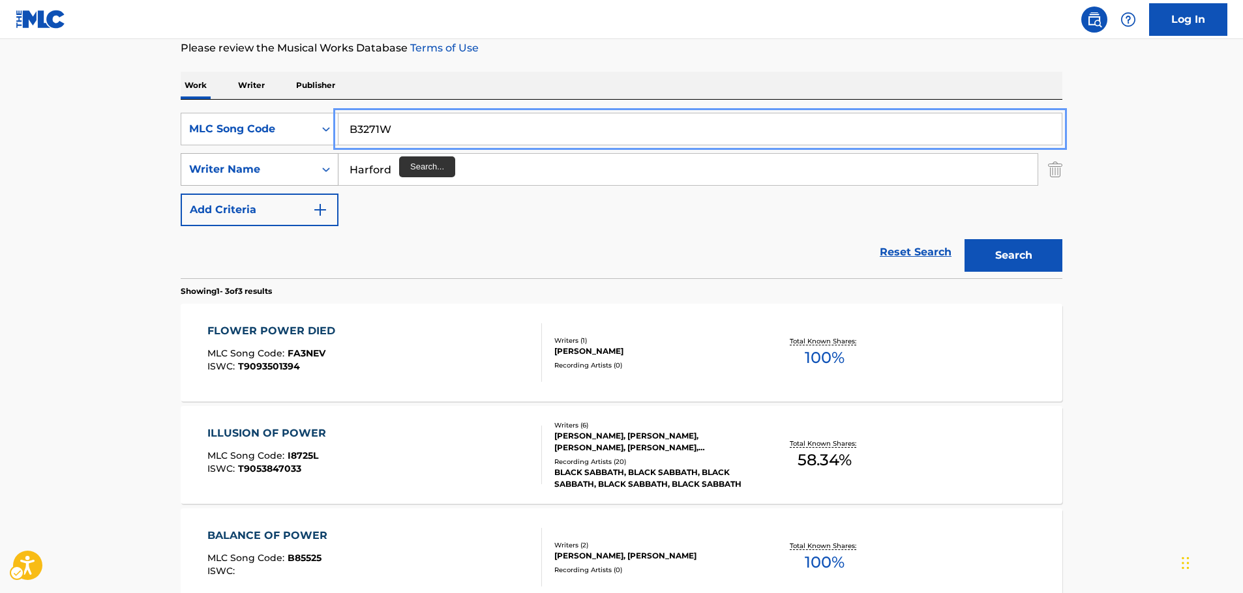
type input "B3271W"
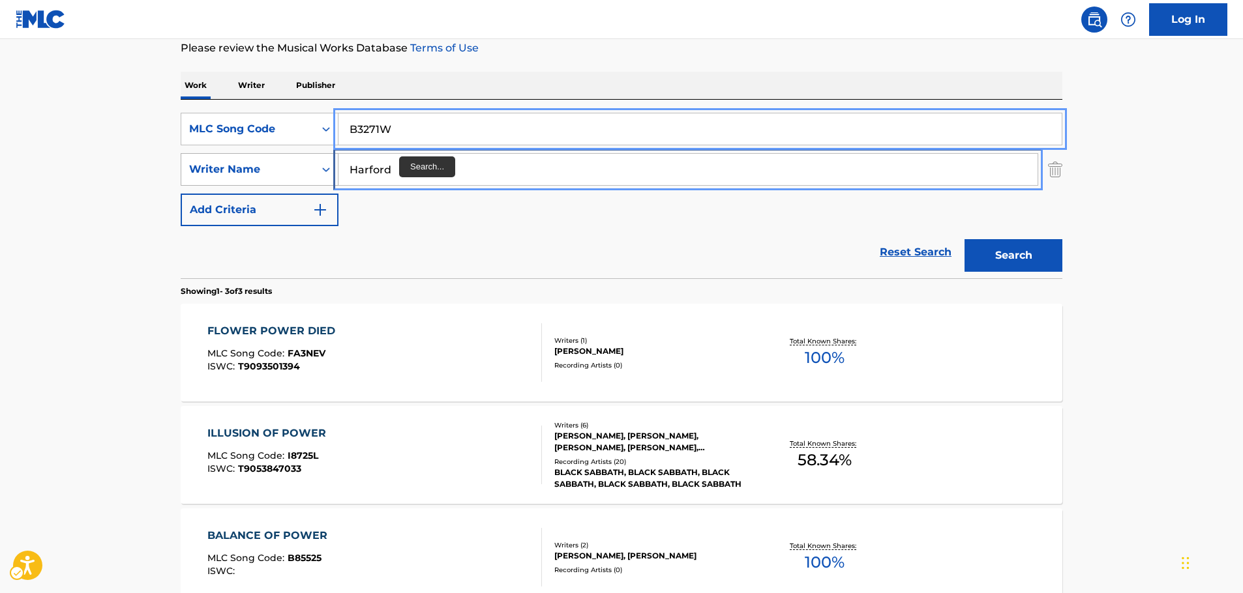
drag, startPoint x: 265, startPoint y: 177, endPoint x: 207, endPoint y: 185, distance: 58.5
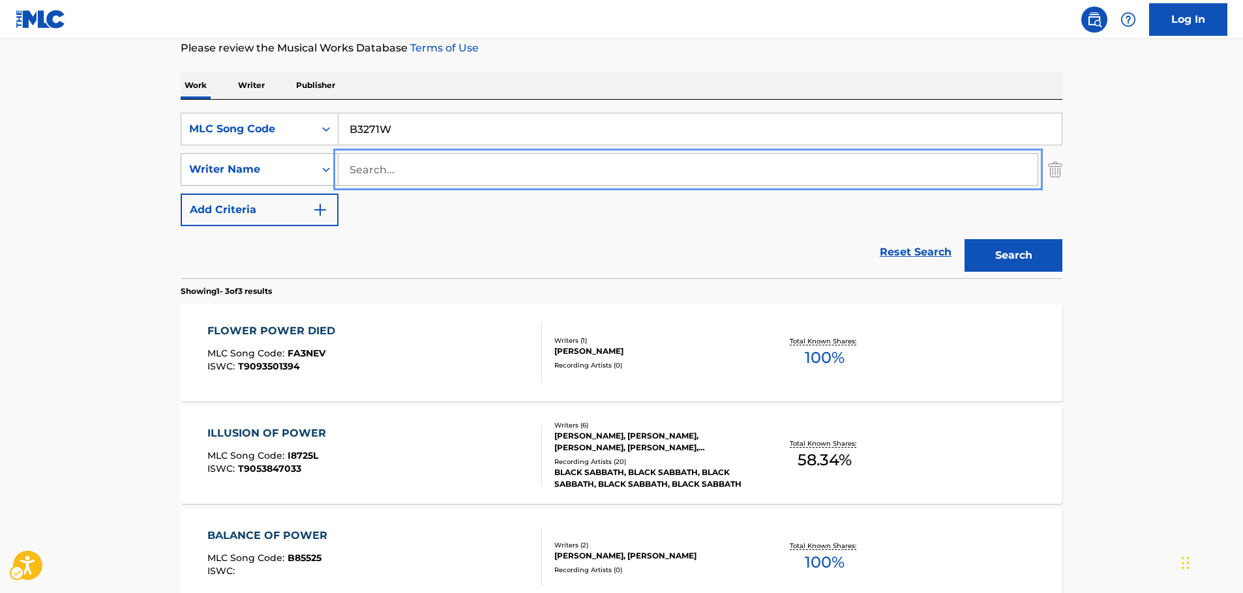
click at [964, 239] on button "Search" at bounding box center [1013, 255] width 98 height 33
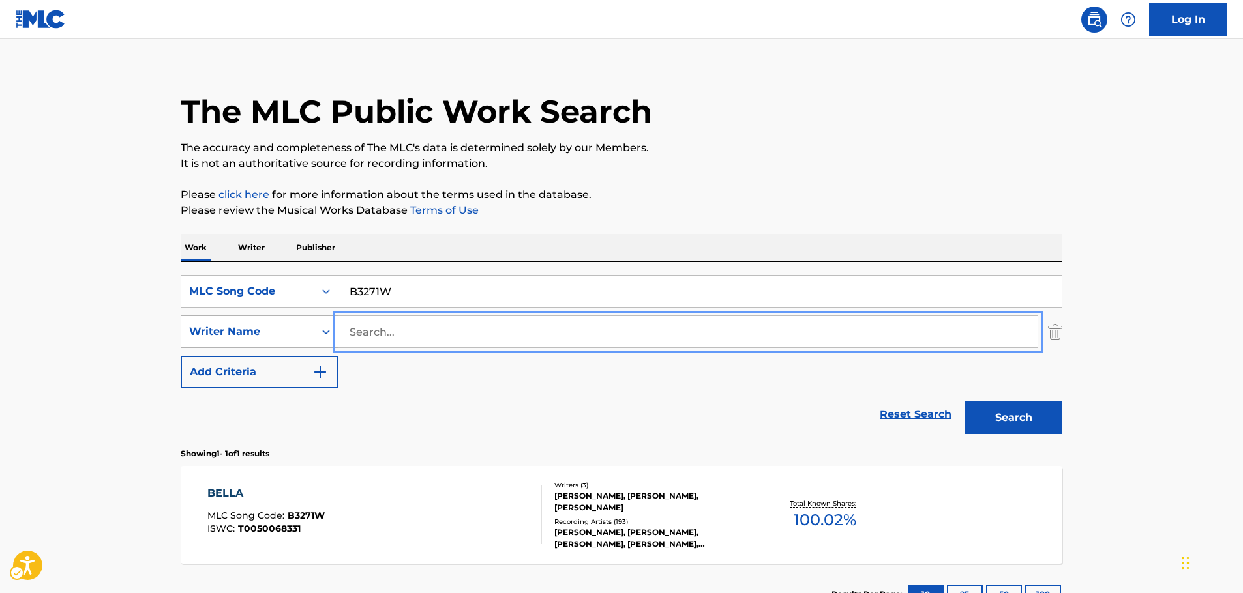
scroll to position [116, 0]
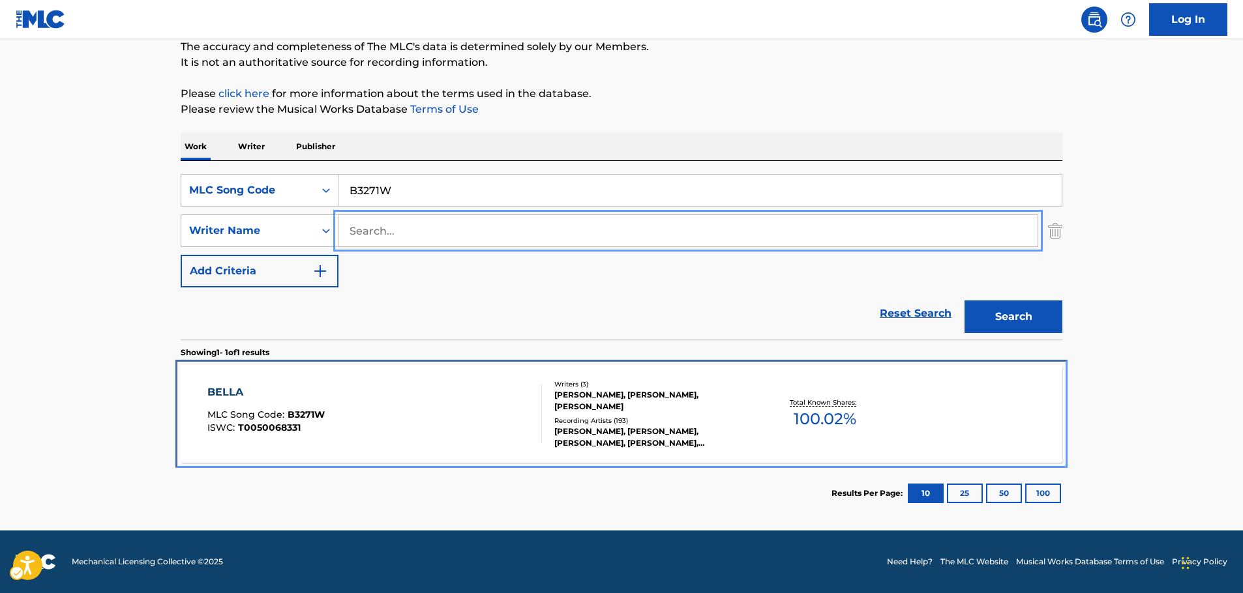
click at [392, 396] on div "BELLA MLC Song Code : B3271W ISWC : T0050068331" at bounding box center [374, 414] width 335 height 59
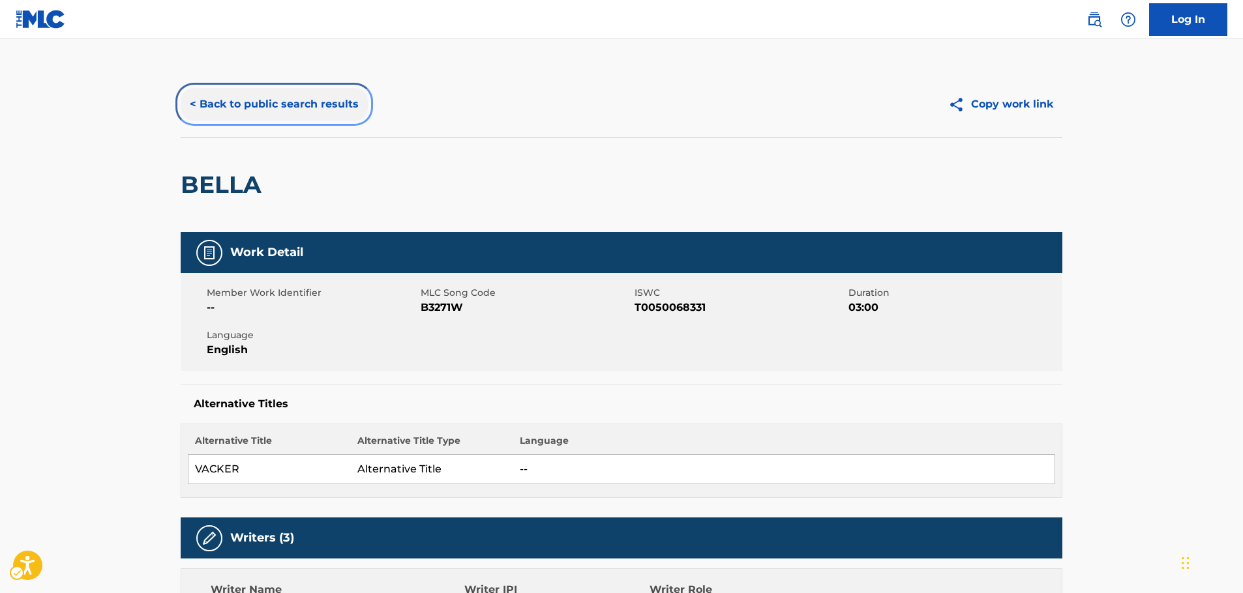
click at [258, 115] on button "< Back to public search results" at bounding box center [274, 104] width 187 height 33
click at [225, 101] on button "< Back to public search results" at bounding box center [274, 104] width 187 height 33
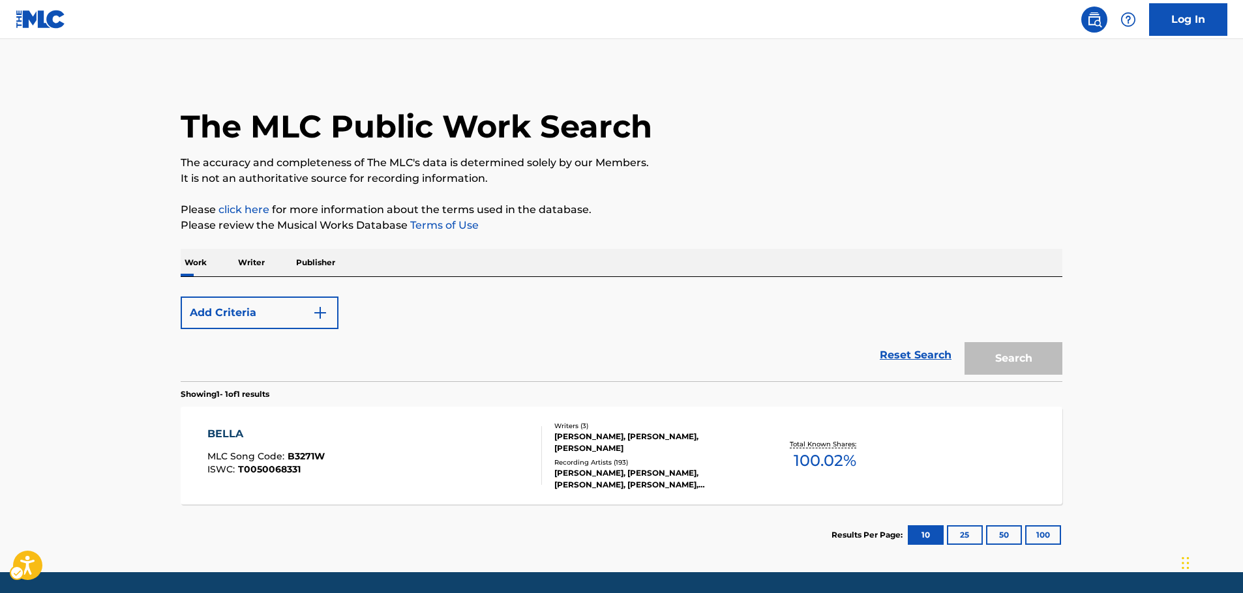
scroll to position [42, 0]
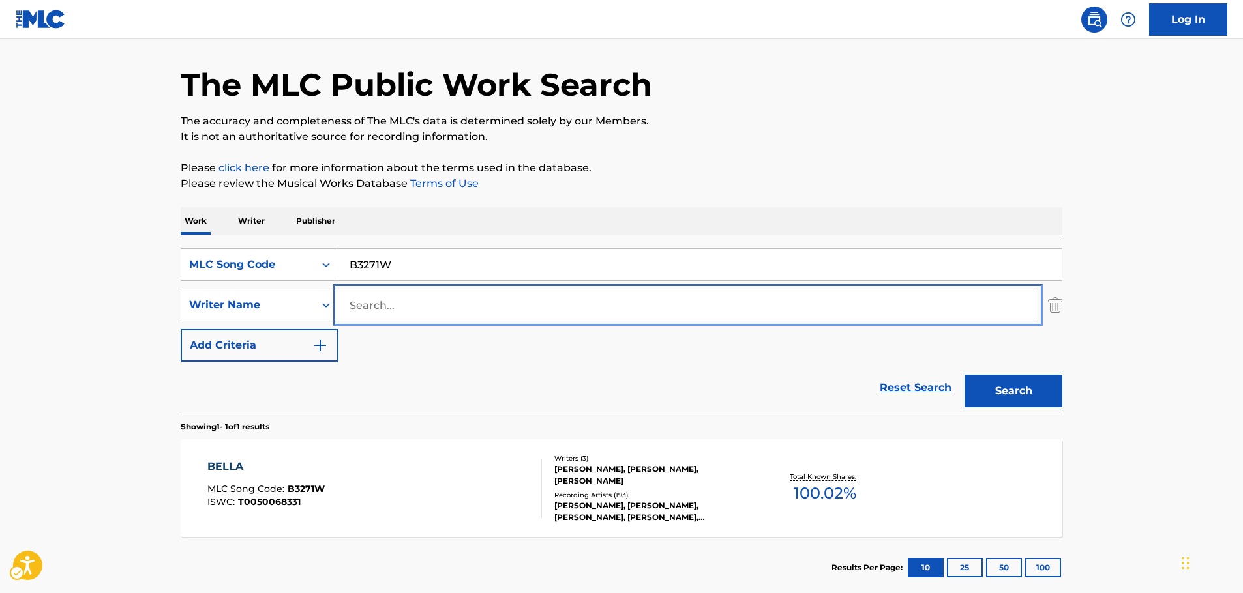
drag, startPoint x: 361, startPoint y: 310, endPoint x: 374, endPoint y: 292, distance: 21.9
paste input "Felisatti"
type input "Felisatti"
click at [324, 262] on icon "Search Form" at bounding box center [325, 264] width 13 height 13
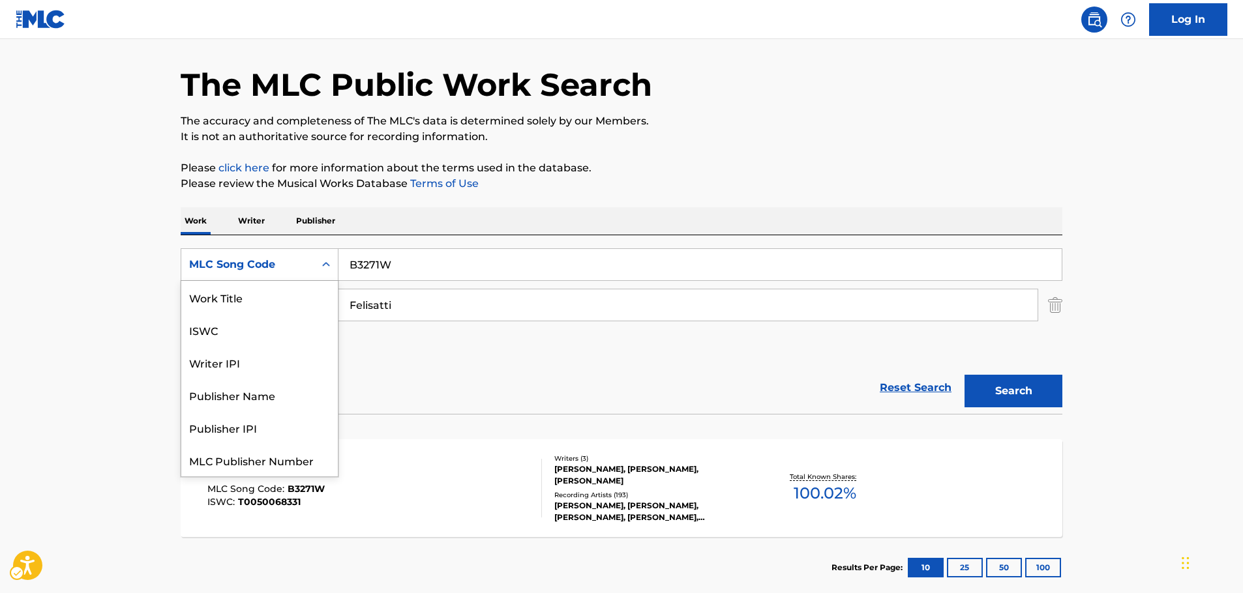
scroll to position [0, 0]
click at [274, 301] on div "Work Title" at bounding box center [259, 297] width 156 height 33
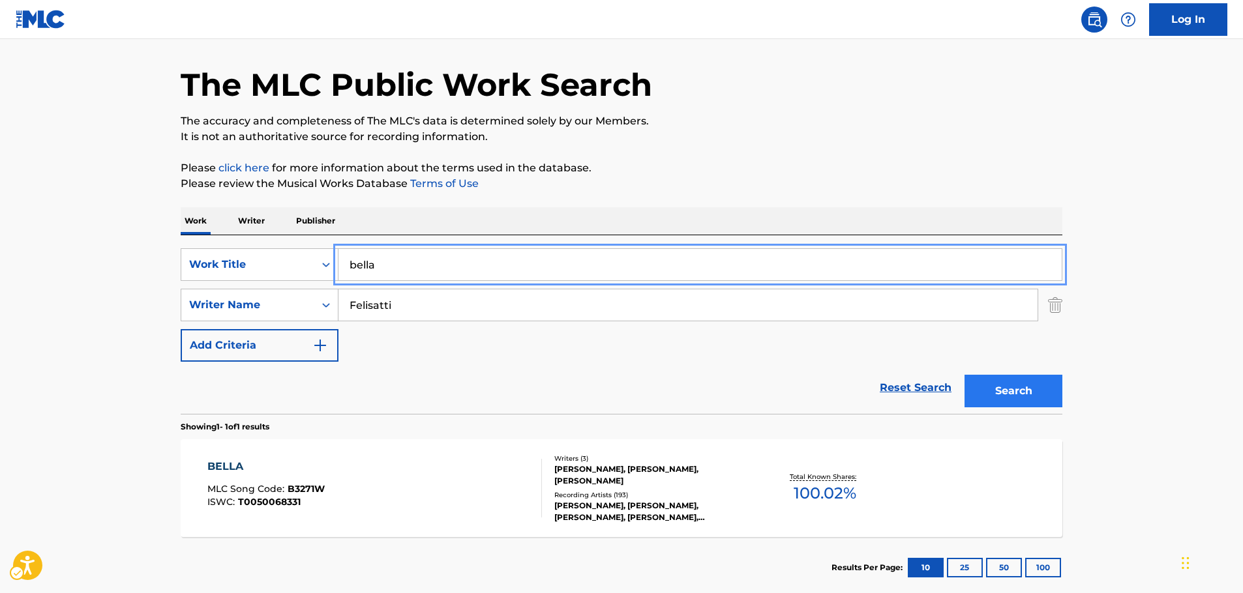
type input "bella"
click at [1046, 392] on button "Search" at bounding box center [1013, 391] width 98 height 33
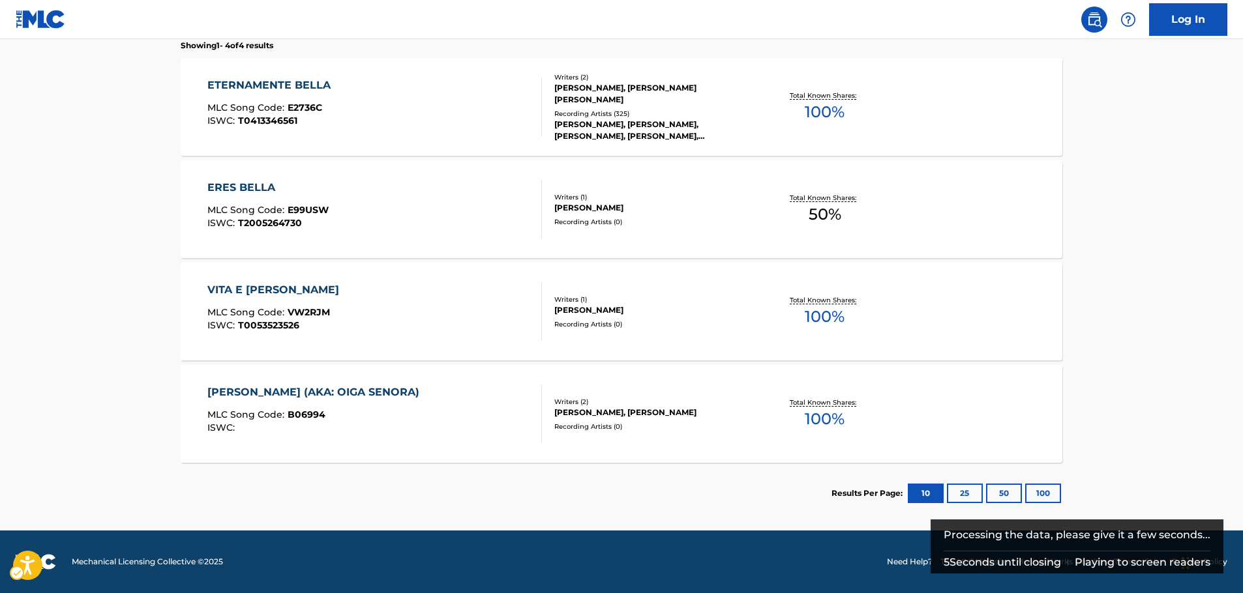
scroll to position [97, 0]
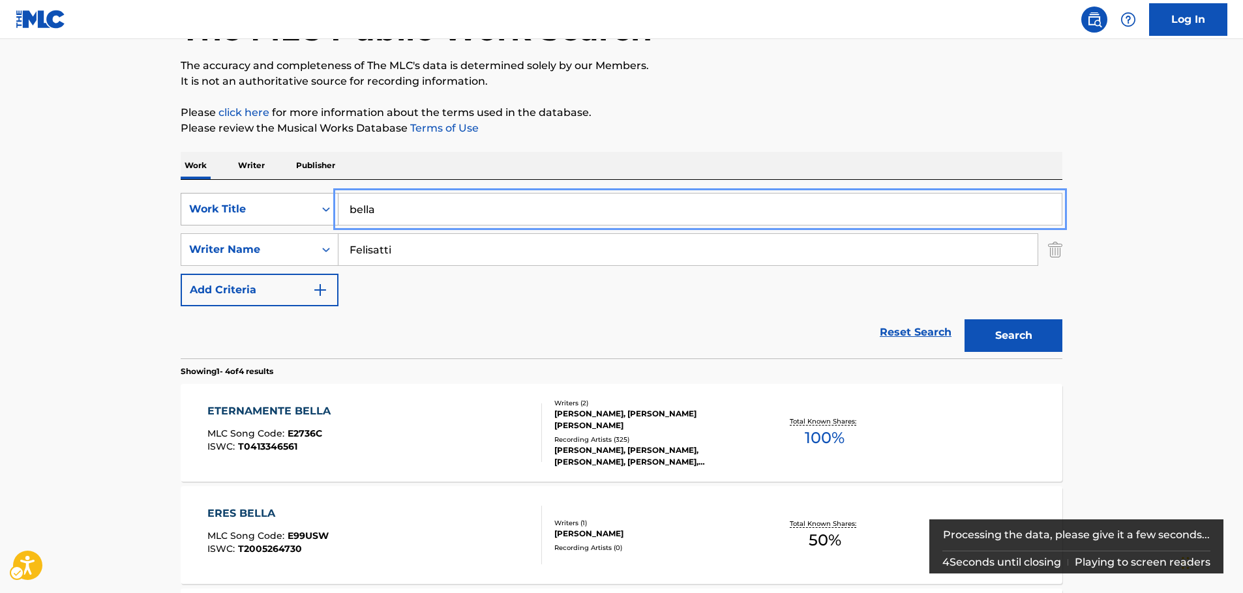
drag, startPoint x: 409, startPoint y: 213, endPoint x: 304, endPoint y: 207, distance: 105.8
click at [304, 208] on div "SearchWithCriteriaeb1010ab-124a-420f-83a5-656cf0a05911 Work Title bella" at bounding box center [622, 209] width 882 height 33
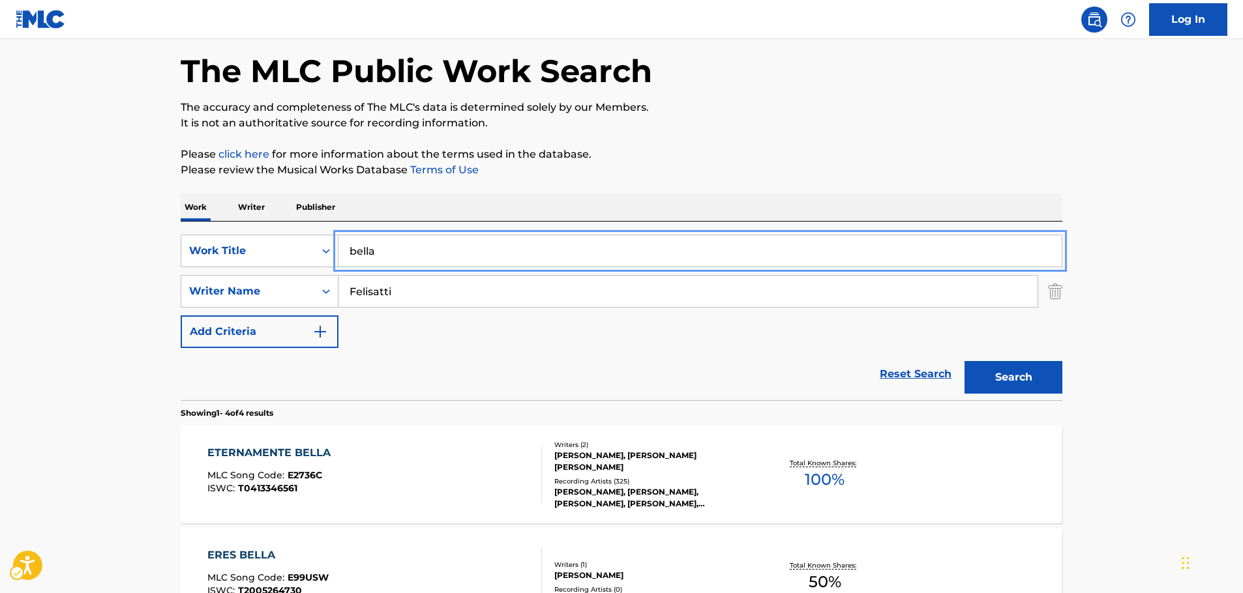
scroll to position [32, 0]
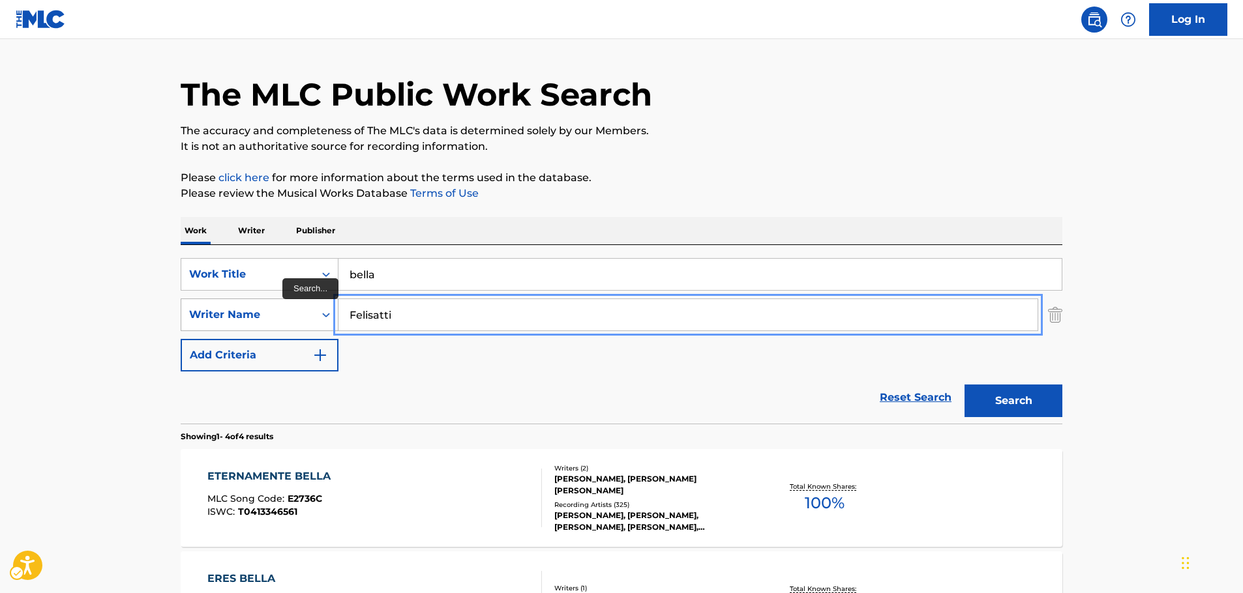
drag, startPoint x: 319, startPoint y: 320, endPoint x: 292, endPoint y: 321, distance: 26.8
click at [288, 321] on div "SearchWithCriteriae8440360-32e4-41a7-88b4-703eef1b93b6 Writer Name [PERSON_NAME]" at bounding box center [622, 315] width 882 height 33
paste input "lorez"
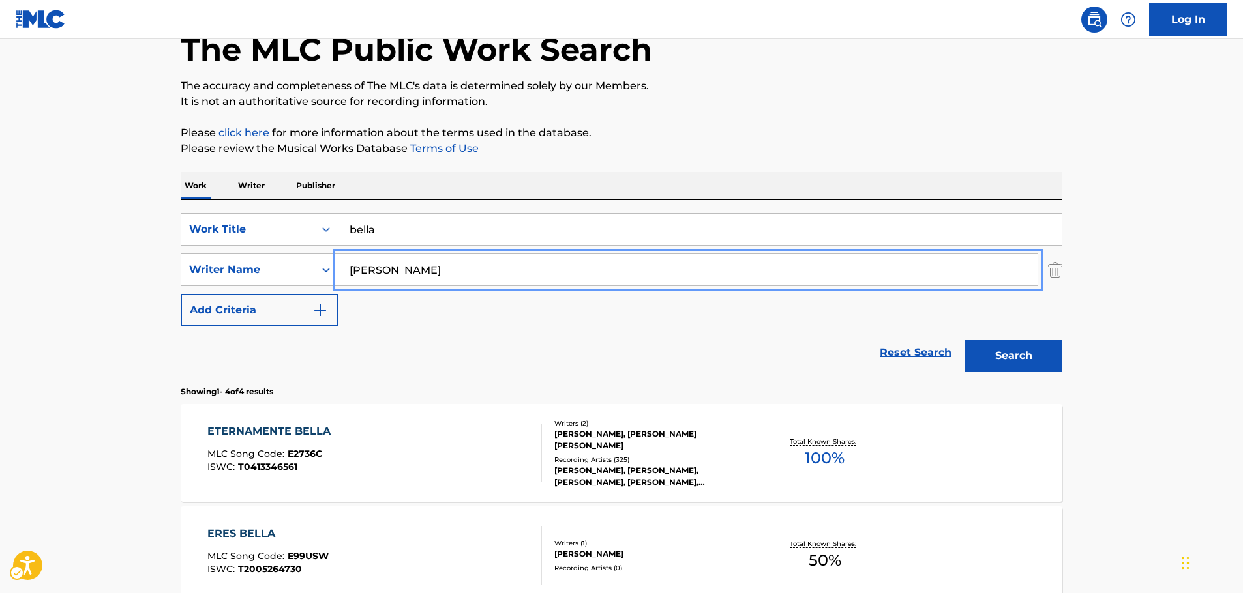
scroll to position [97, 0]
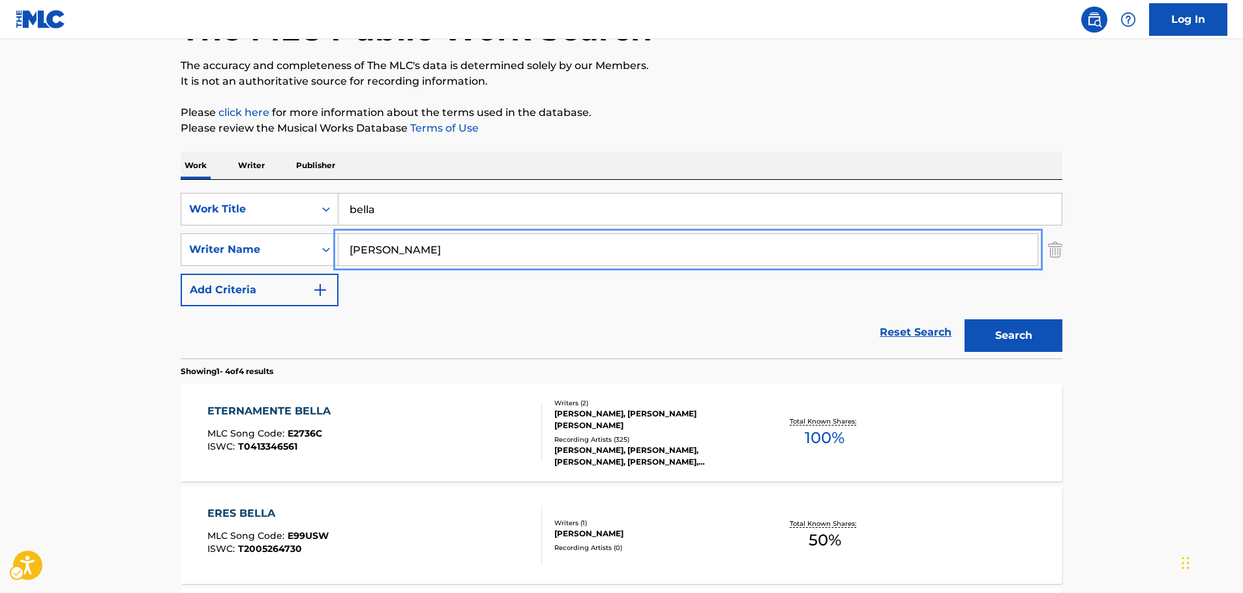
type input "[PERSON_NAME]"
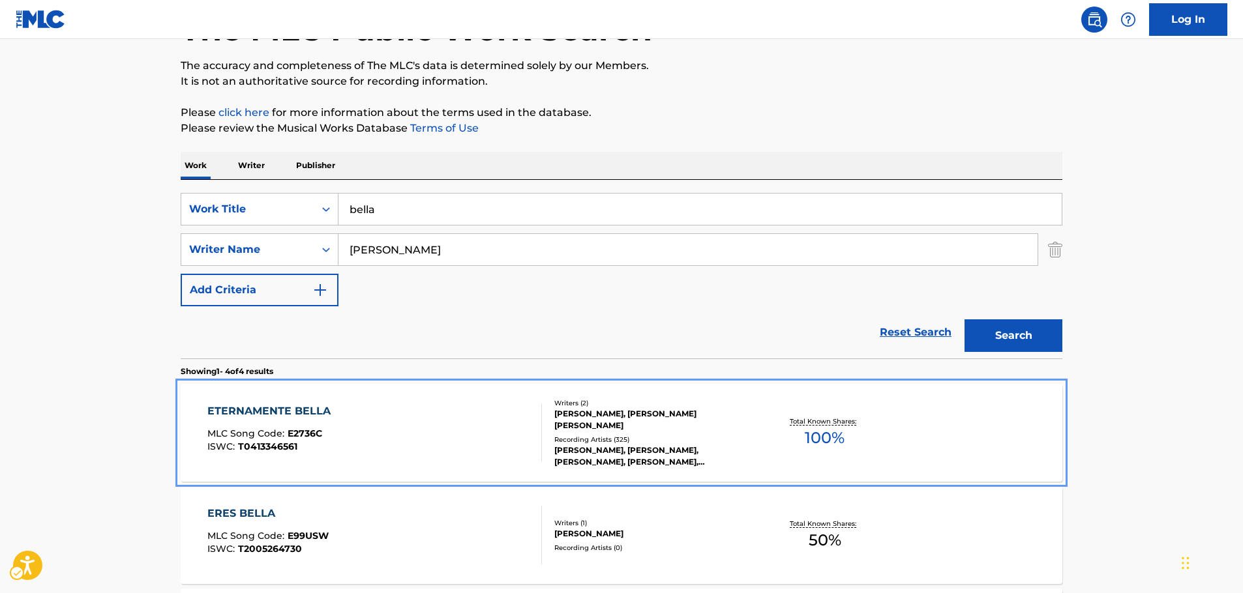
click at [357, 424] on div "ETERNAMENTE BELLA MLC Song Code : E2736C ISWC : T0413346561" at bounding box center [374, 433] width 335 height 59
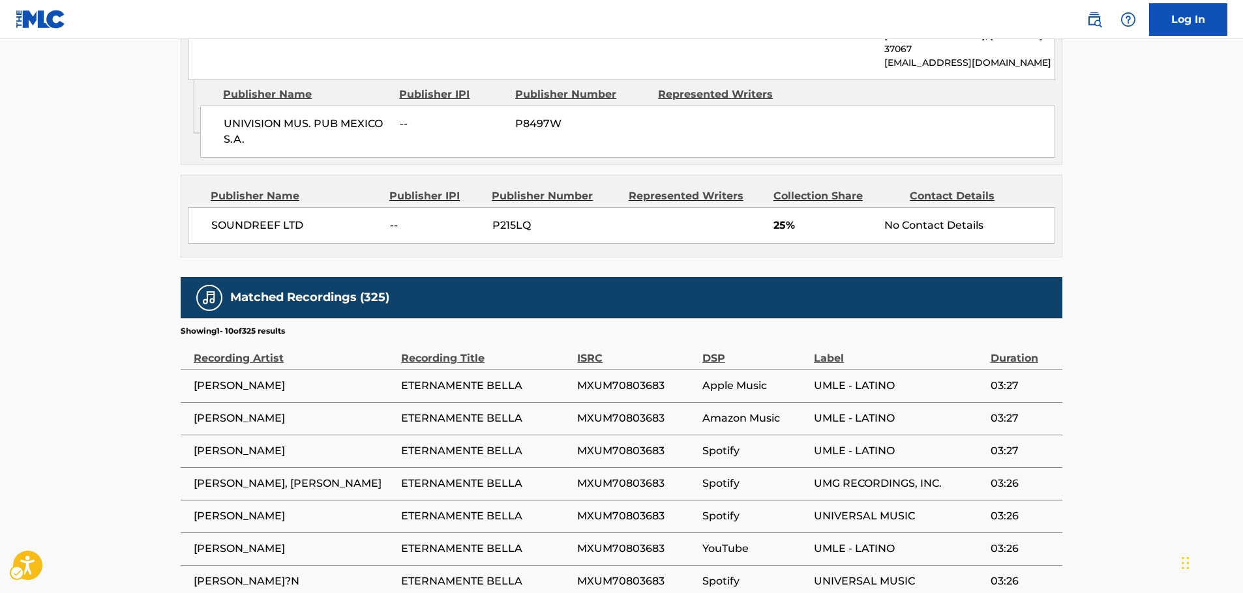
scroll to position [1183, 0]
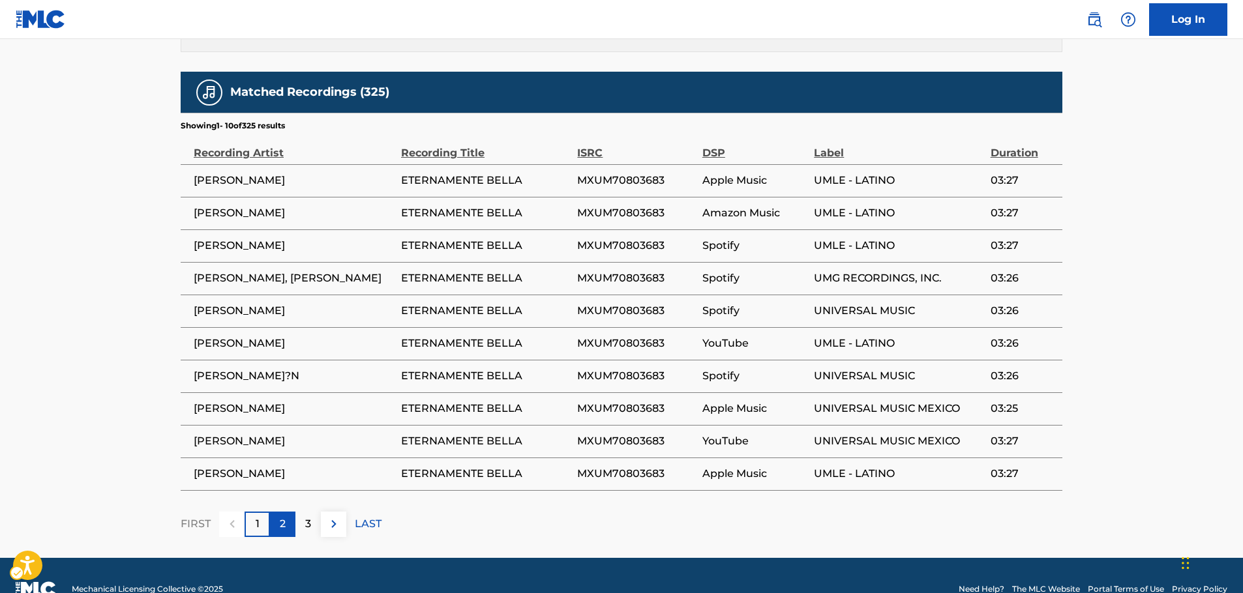
click at [290, 512] on div "2" at bounding box center [282, 524] width 25 height 25
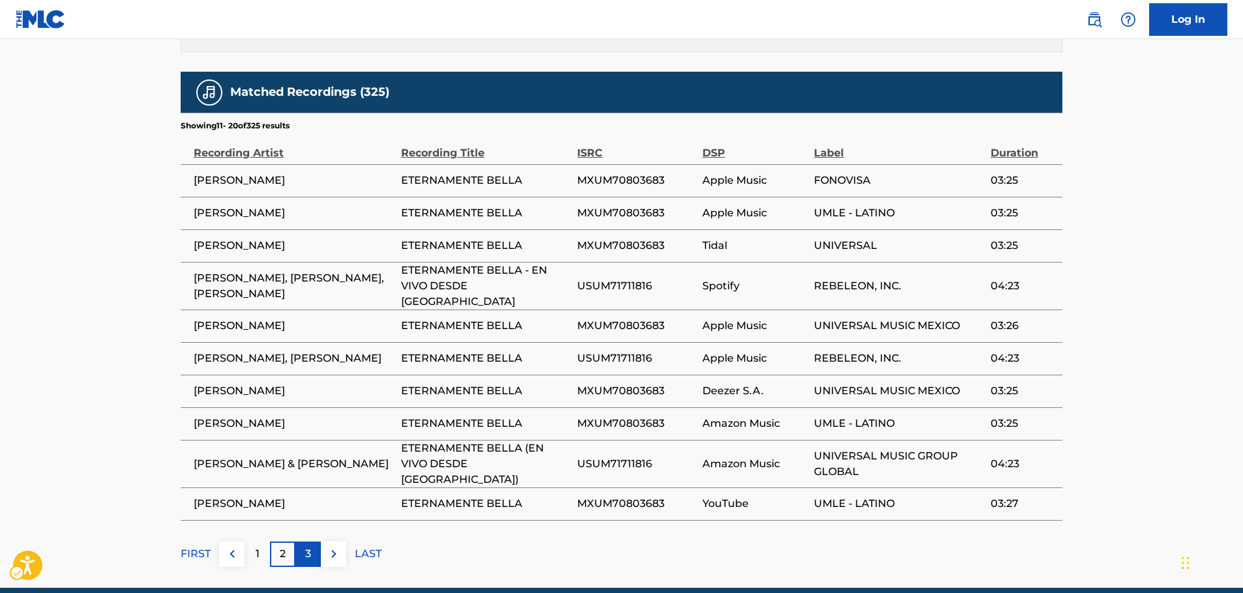
click at [306, 546] on p "3" at bounding box center [308, 554] width 6 height 16
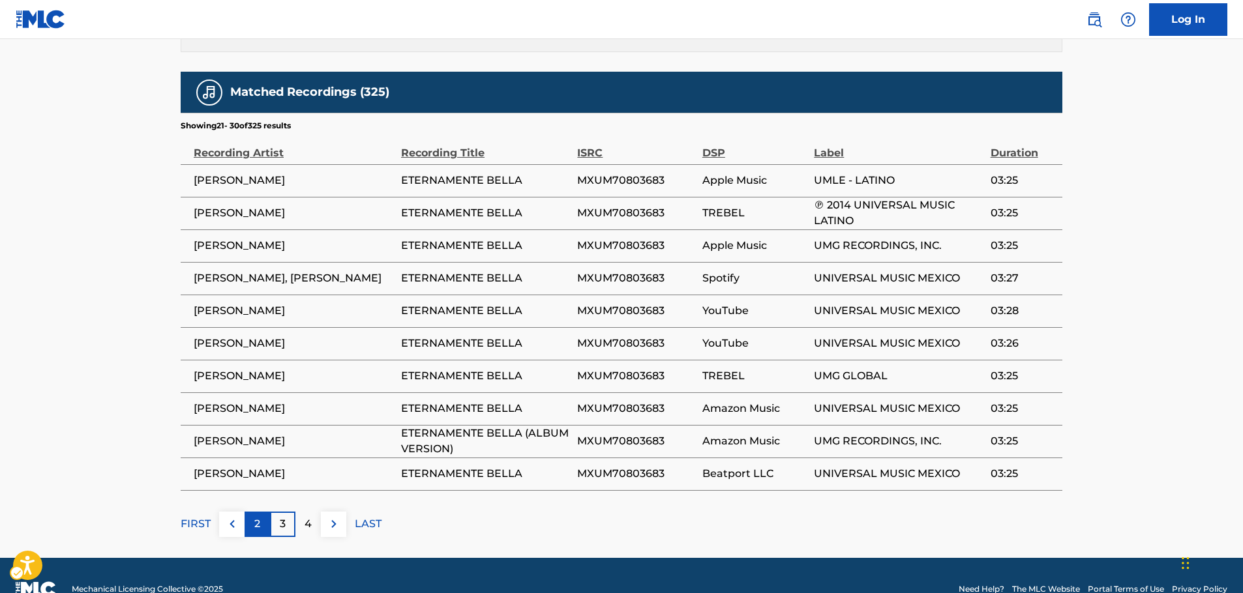
click at [245, 512] on div "2" at bounding box center [257, 524] width 25 height 25
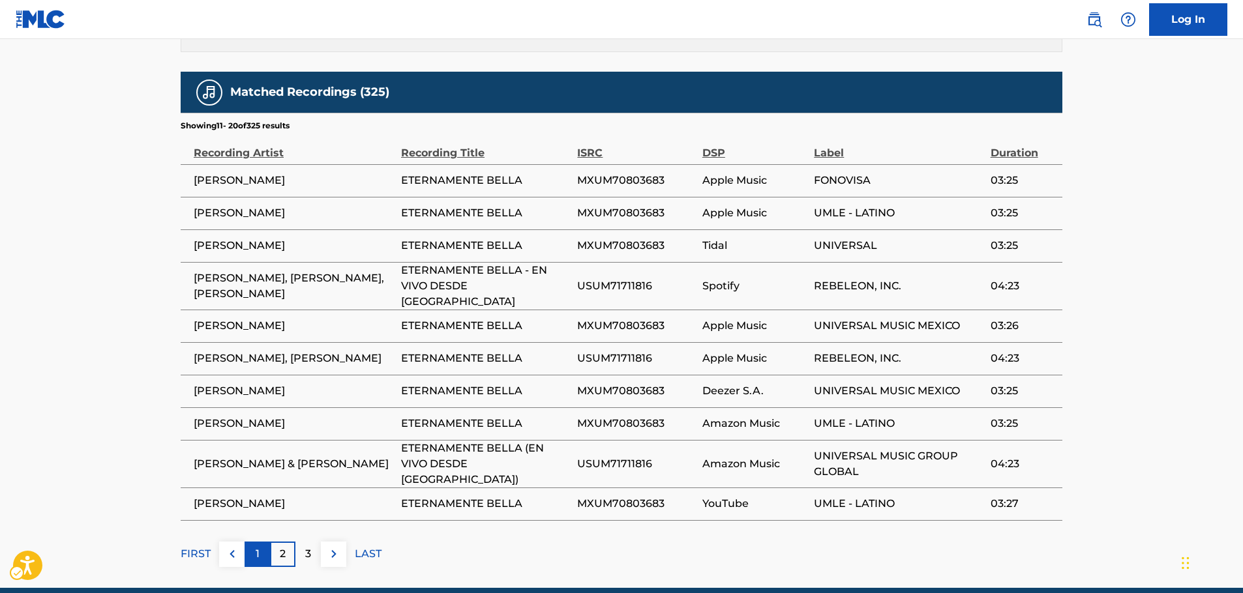
click at [259, 542] on div "1" at bounding box center [257, 554] width 25 height 25
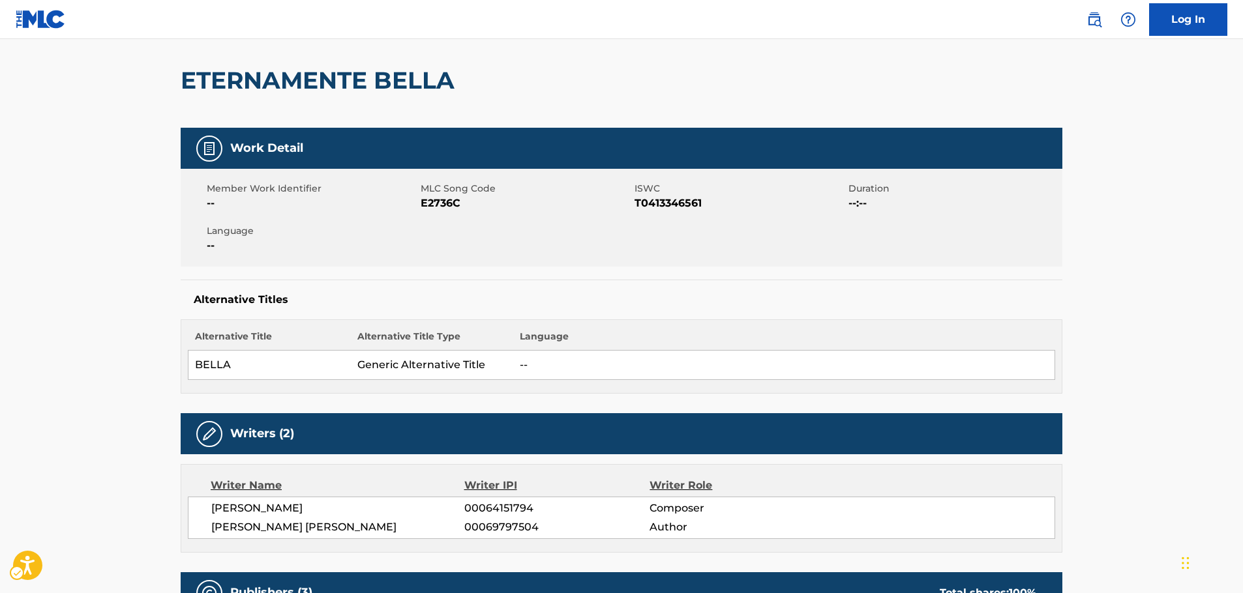
scroll to position [75, 0]
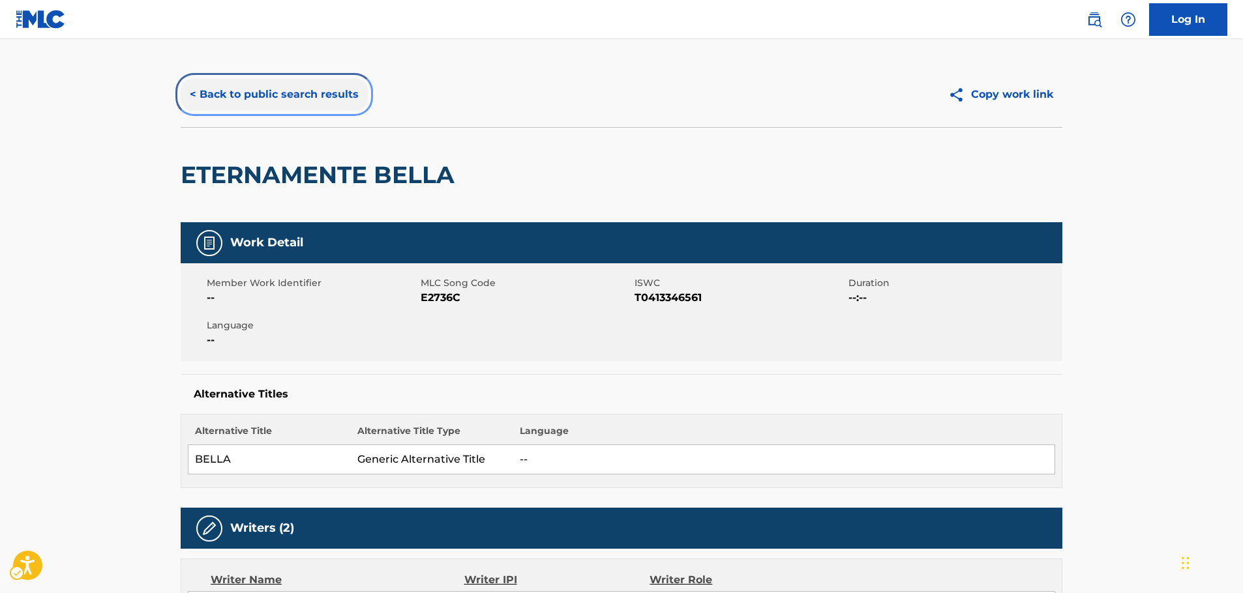
click at [282, 99] on button "< Back to public search results" at bounding box center [274, 94] width 187 height 33
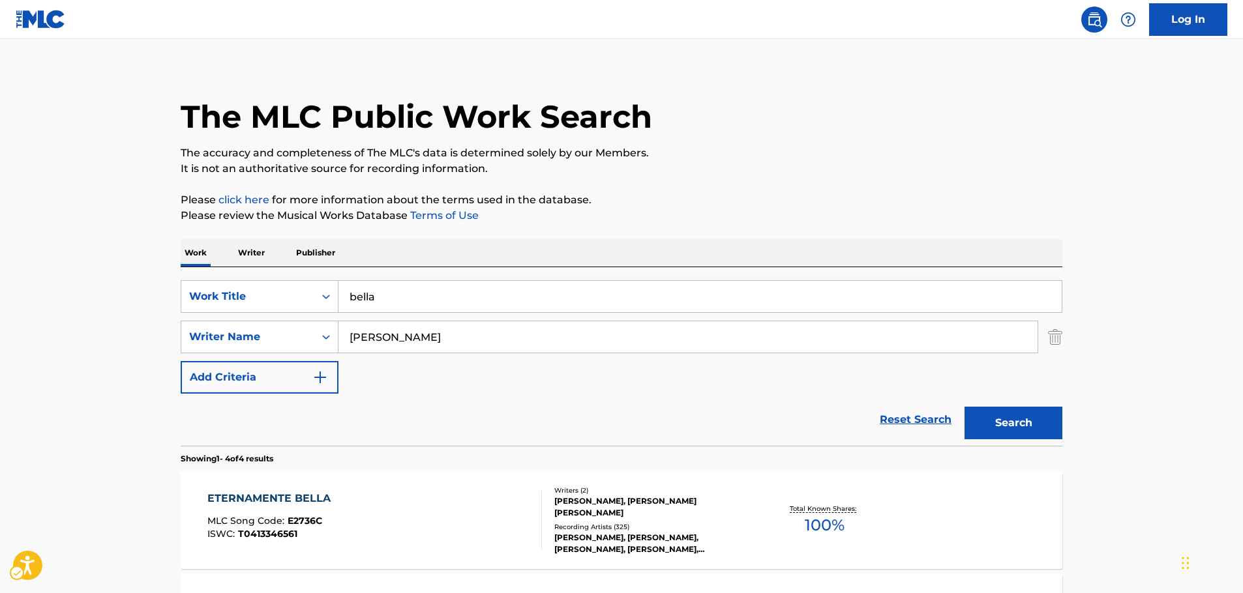
scroll to position [97, 0]
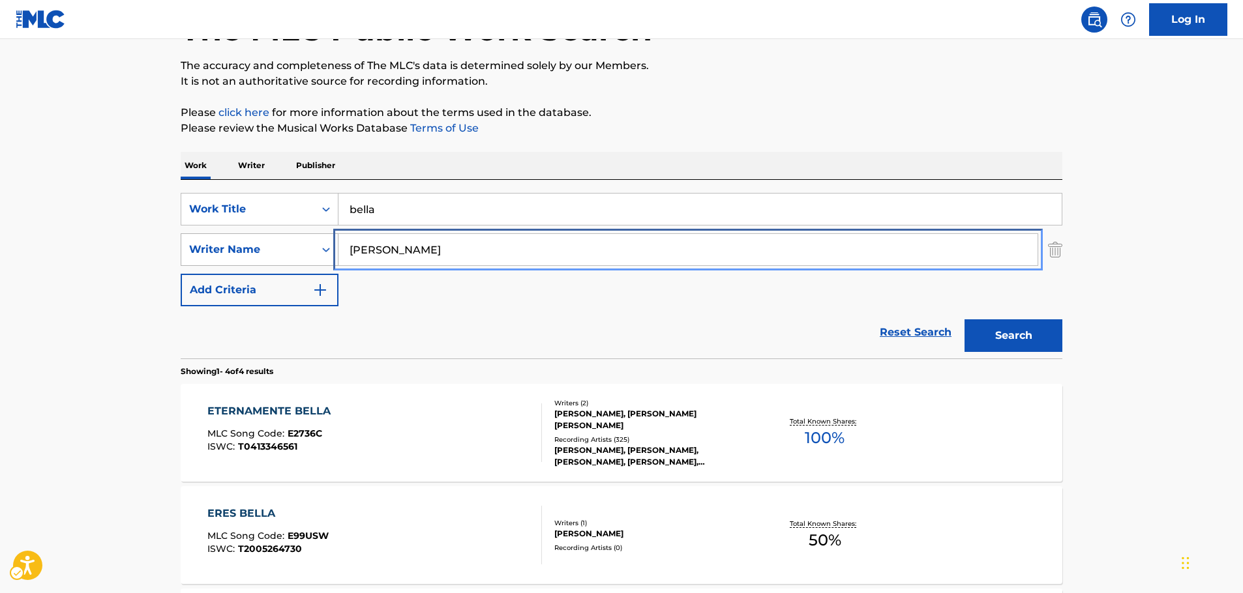
paste input "MARELLA"
type input "MARELLA"
click at [1005, 341] on button "Search" at bounding box center [1013, 335] width 98 height 33
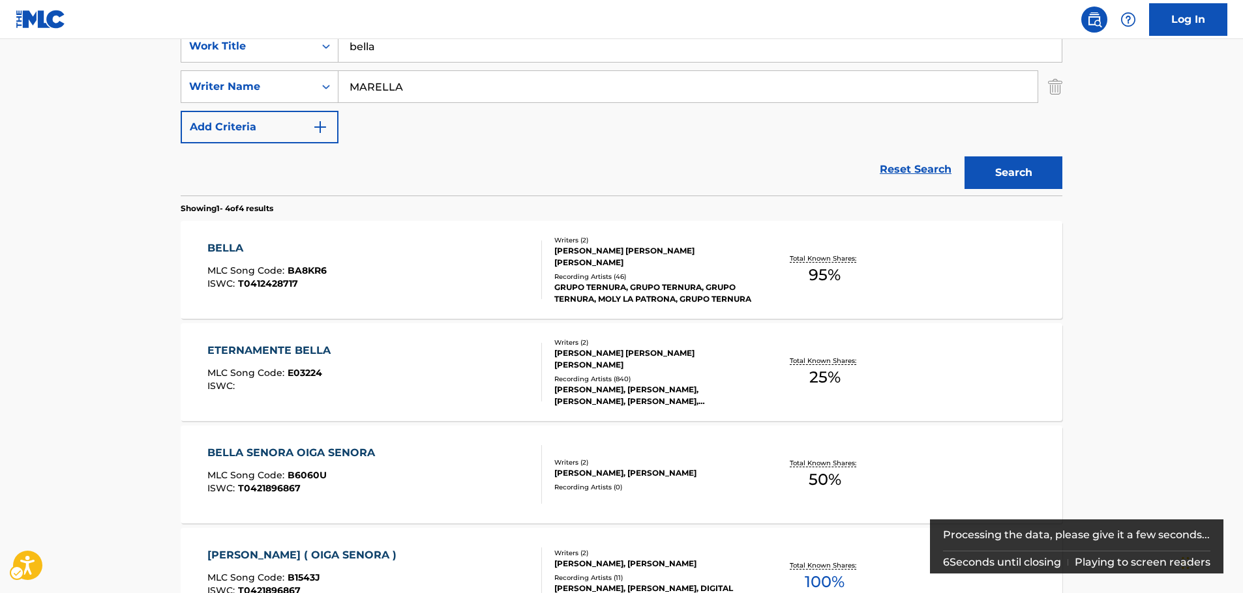
scroll to position [261, 0]
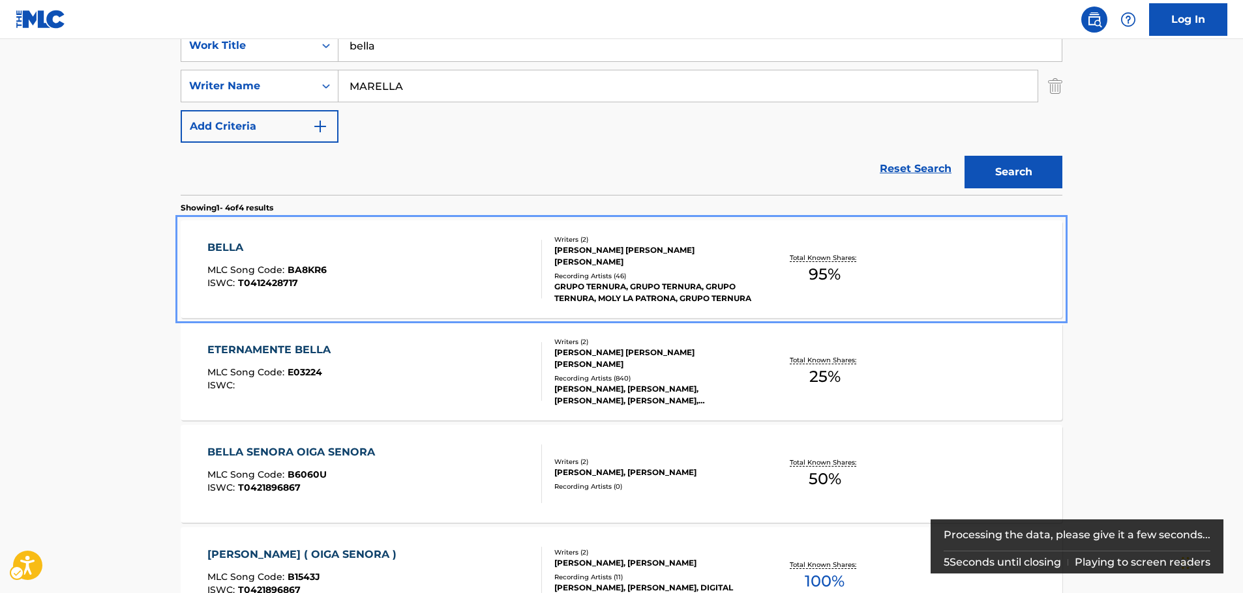
click at [452, 255] on div "BELLA MLC Song Code : BA8KR6 ISWC : T0412428717" at bounding box center [374, 269] width 335 height 59
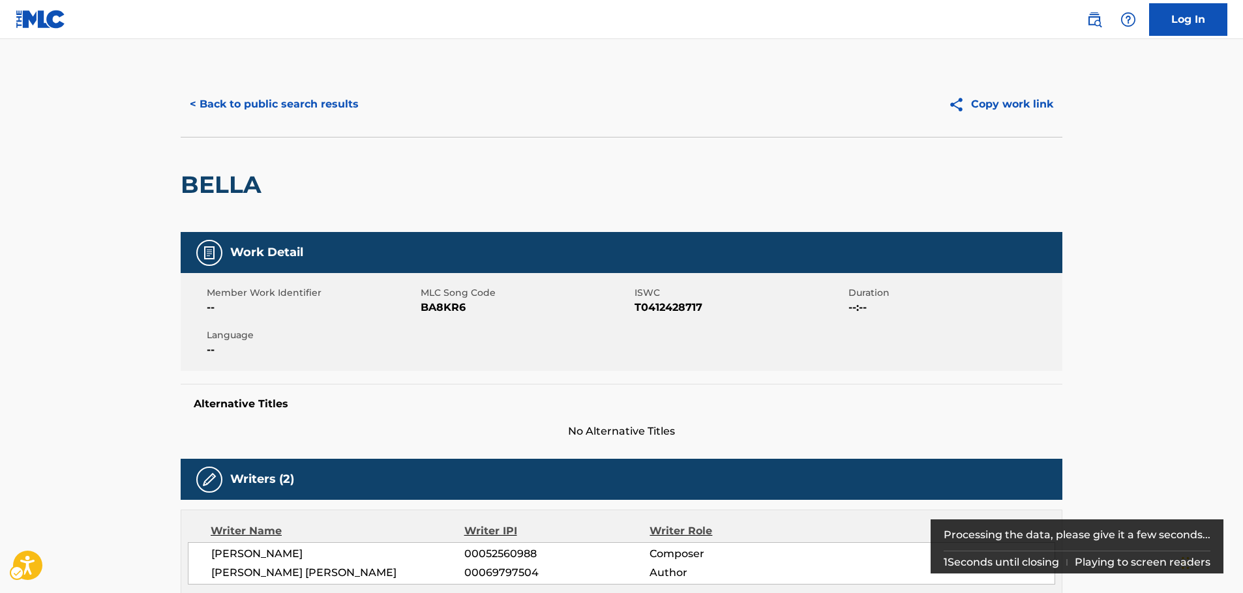
click at [447, 309] on span "MLC Song Code - BA8KR6" at bounding box center [526, 308] width 211 height 16
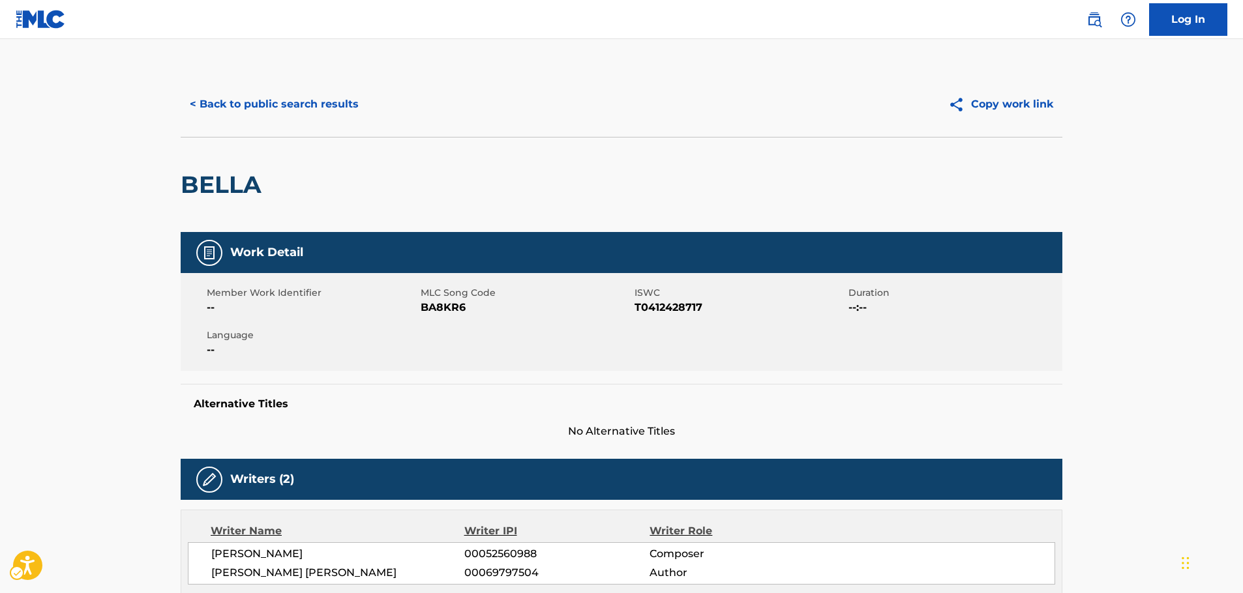
click at [661, 312] on span "ISWC - T0412428717" at bounding box center [739, 308] width 211 height 16
click at [332, 93] on button "< Back to public search results" at bounding box center [274, 104] width 187 height 33
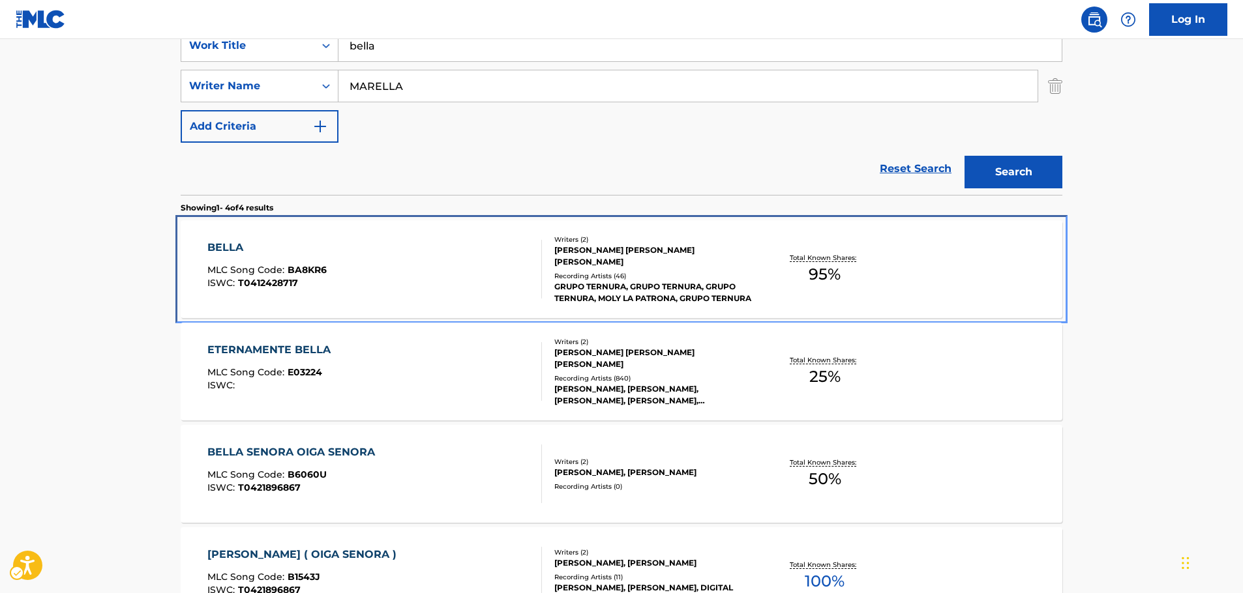
click at [299, 251] on div "BELLA" at bounding box center [266, 248] width 119 height 16
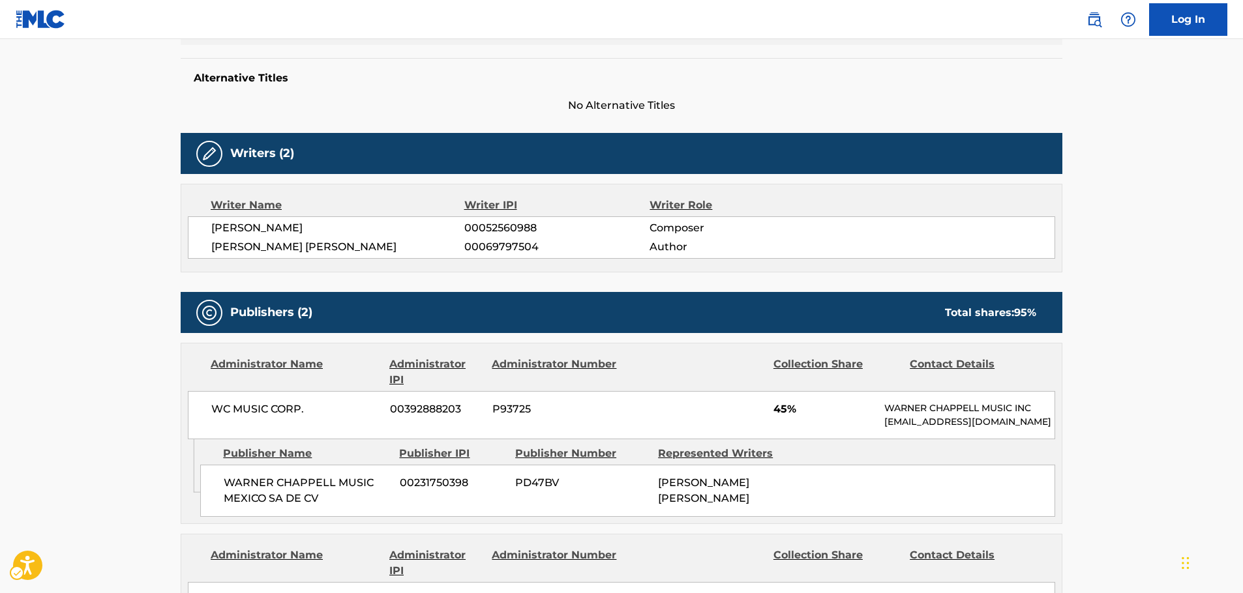
scroll to position [522, 0]
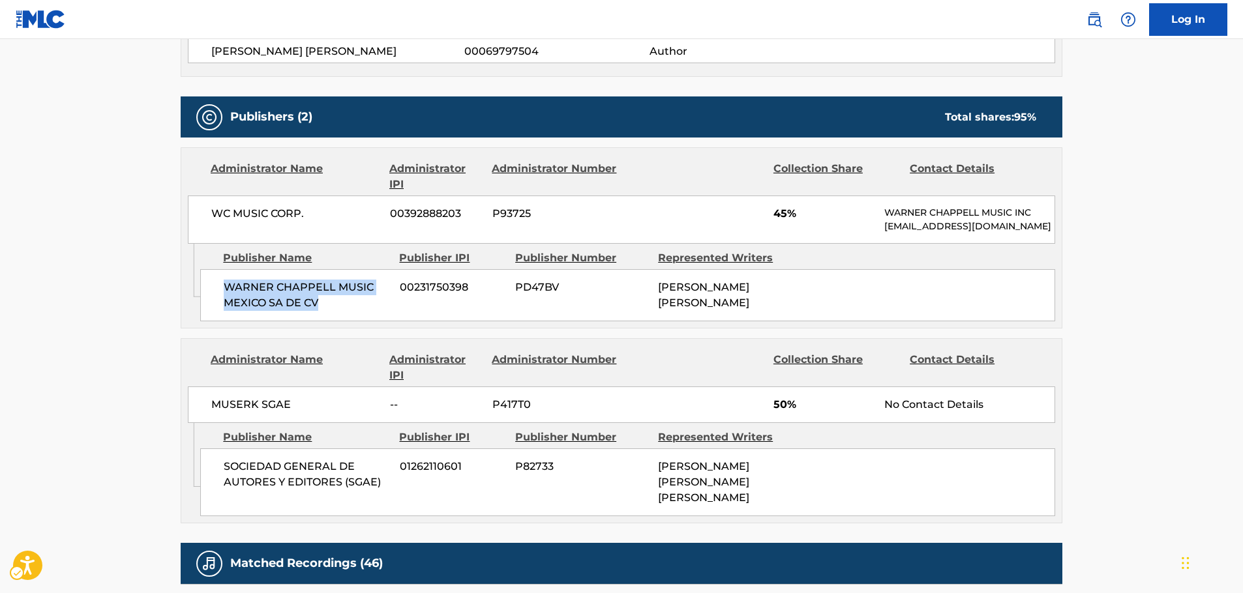
drag, startPoint x: 331, startPoint y: 314, endPoint x: 227, endPoint y: 303, distance: 104.3
click at [227, 303] on span "WARNER CHAPPELL MUSIC MEXICO SA DE CV" at bounding box center [307, 295] width 166 height 31
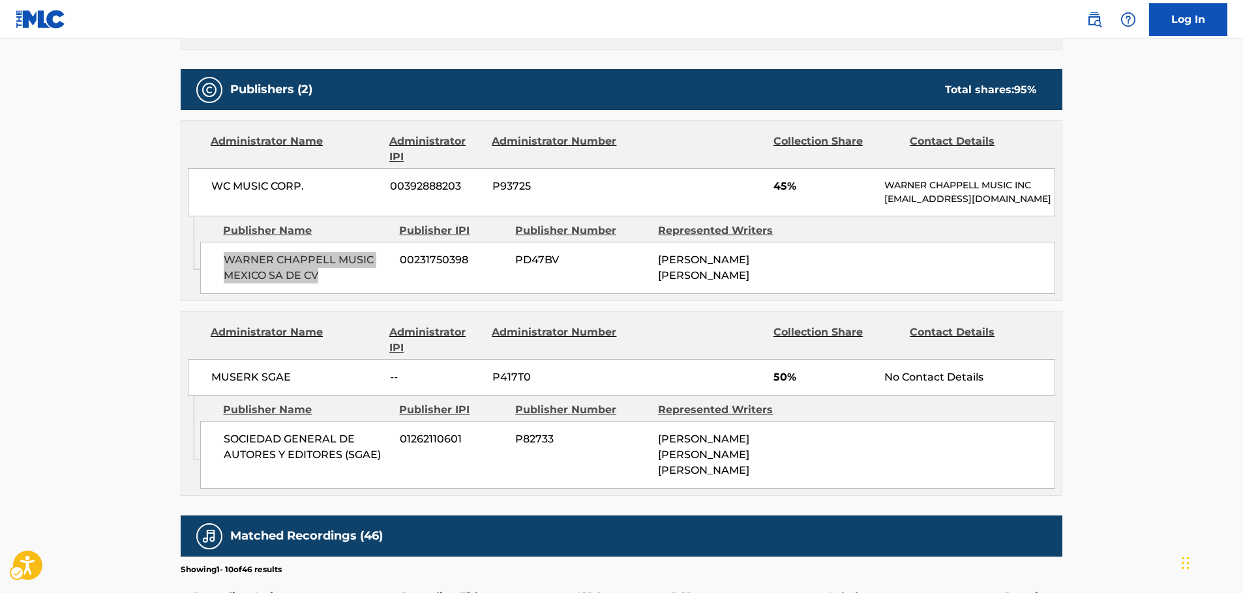
scroll to position [391, 0]
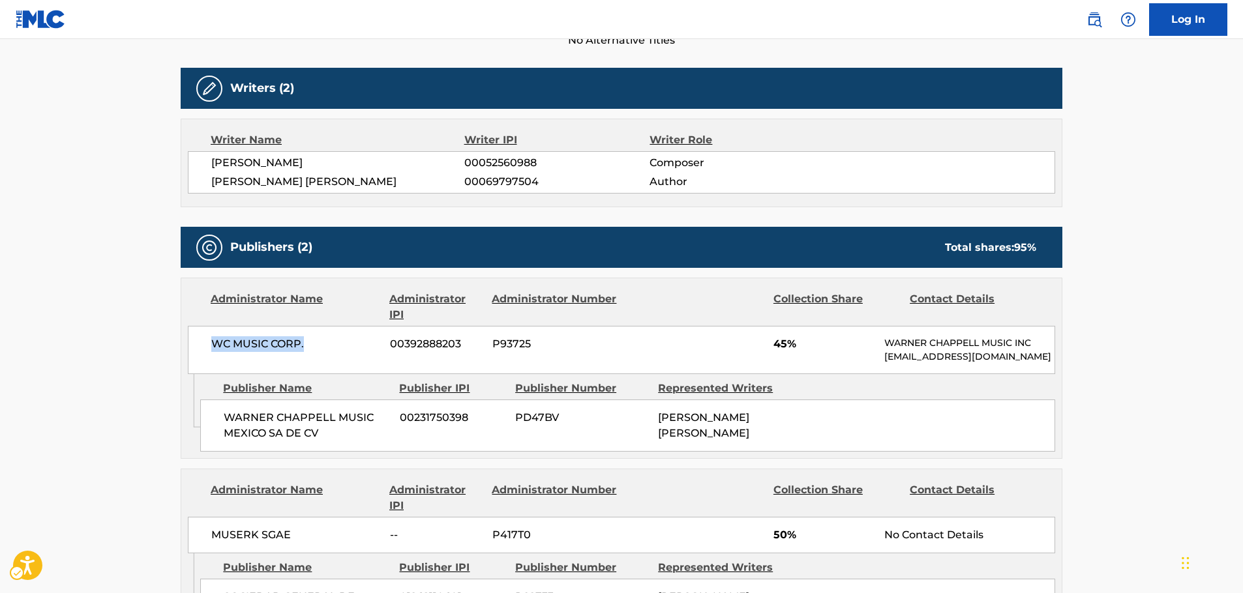
drag, startPoint x: 289, startPoint y: 351, endPoint x: 1, endPoint y: 340, distance: 289.0
click at [171, 347] on div "< Back to public search results Copy work link BELLA Work Detail Member Work Id…" at bounding box center [621, 410] width 913 height 1459
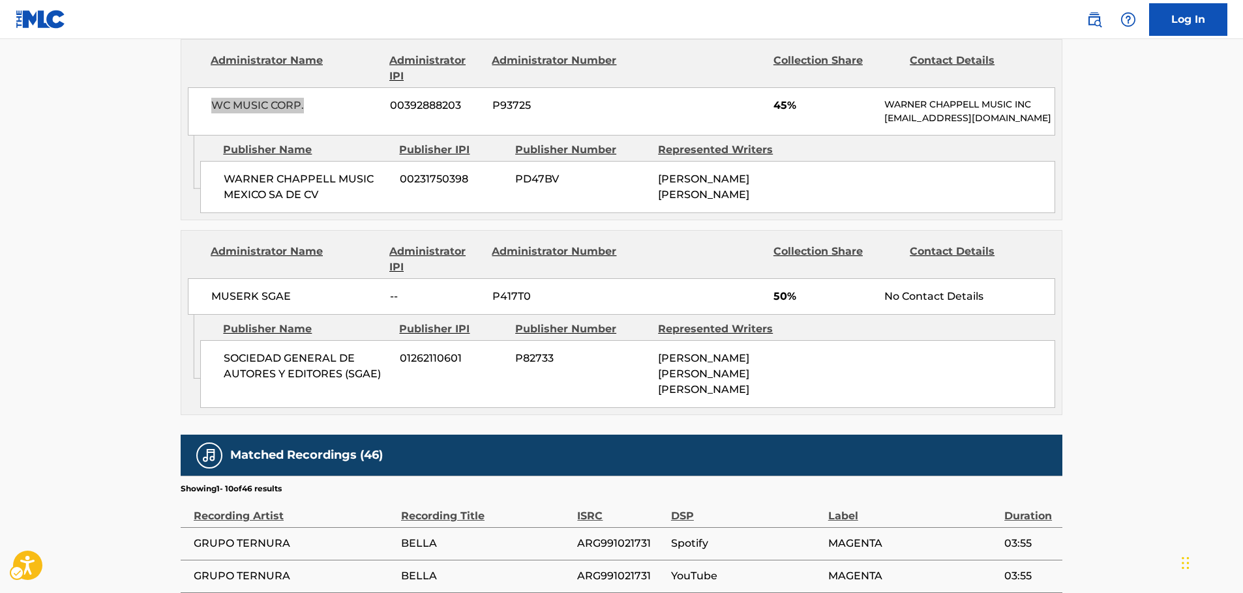
scroll to position [652, 0]
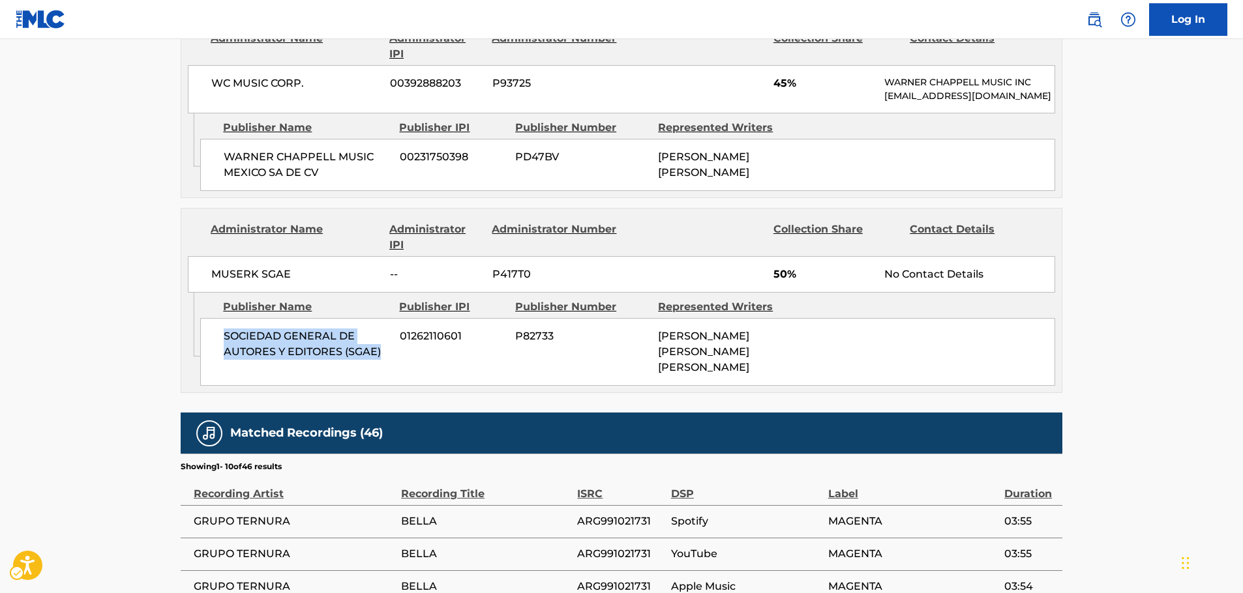
drag, startPoint x: 259, startPoint y: 363, endPoint x: 200, endPoint y: 350, distance: 60.0
click at [200, 350] on div "SOCIEDAD GENERAL DE AUTORES Y EDITORES (SGAE) 01262110601 P82733 [PERSON_NAME] …" at bounding box center [627, 352] width 855 height 68
drag, startPoint x: 290, startPoint y: 293, endPoint x: 5, endPoint y: 298, distance: 285.6
click at [207, 293] on div "MUSERK SGAE -- P417T0 50% No Contact Details" at bounding box center [621, 274] width 867 height 37
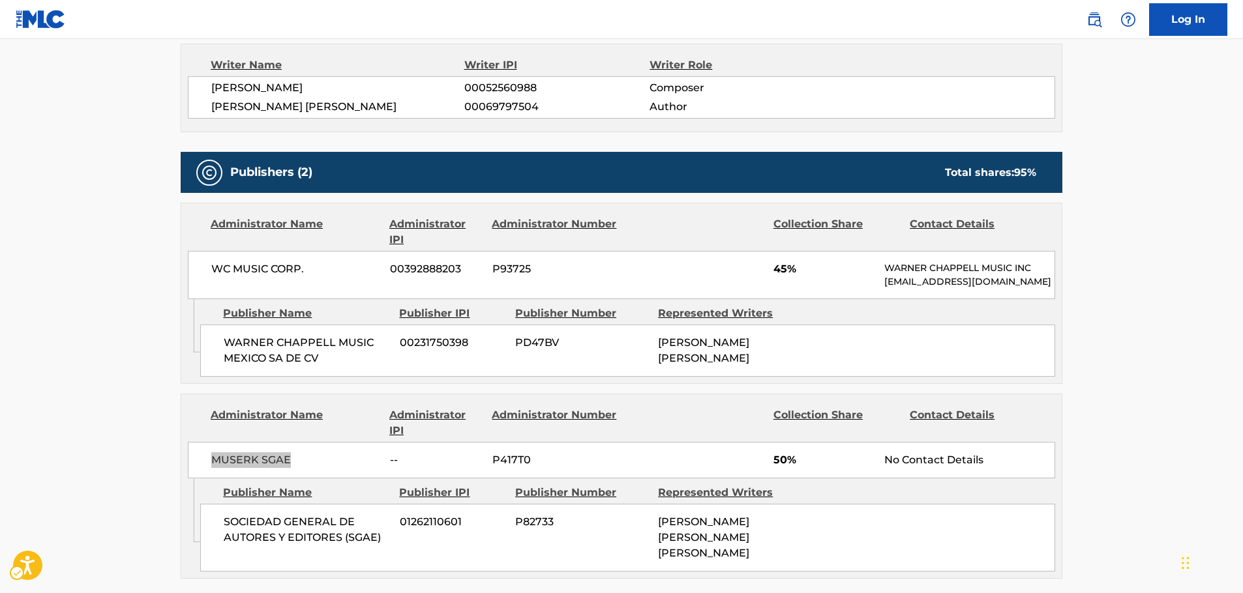
scroll to position [391, 0]
